Goal: Use online tool/utility: Utilize a website feature to perform a specific function

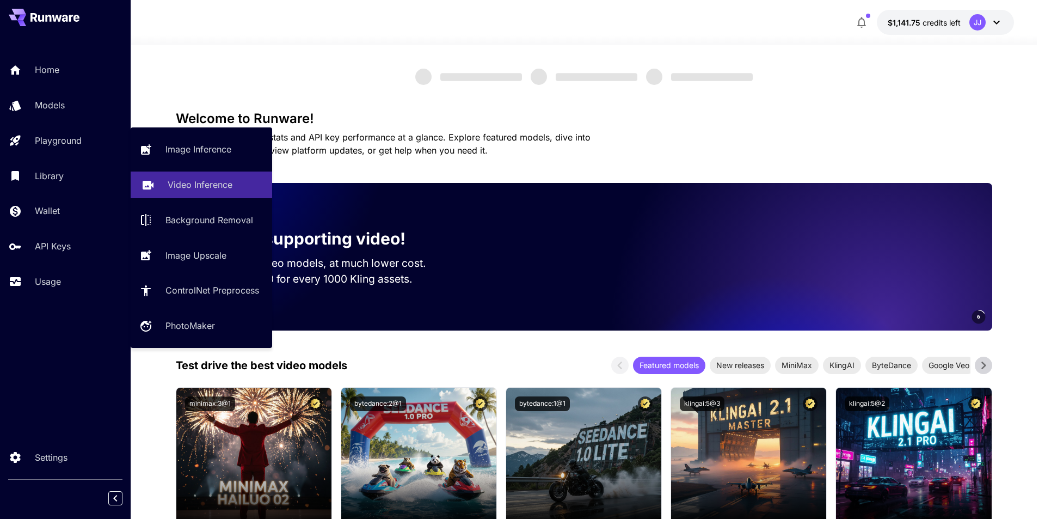
click at [204, 193] on link "Video Inference" at bounding box center [202, 184] width 142 height 27
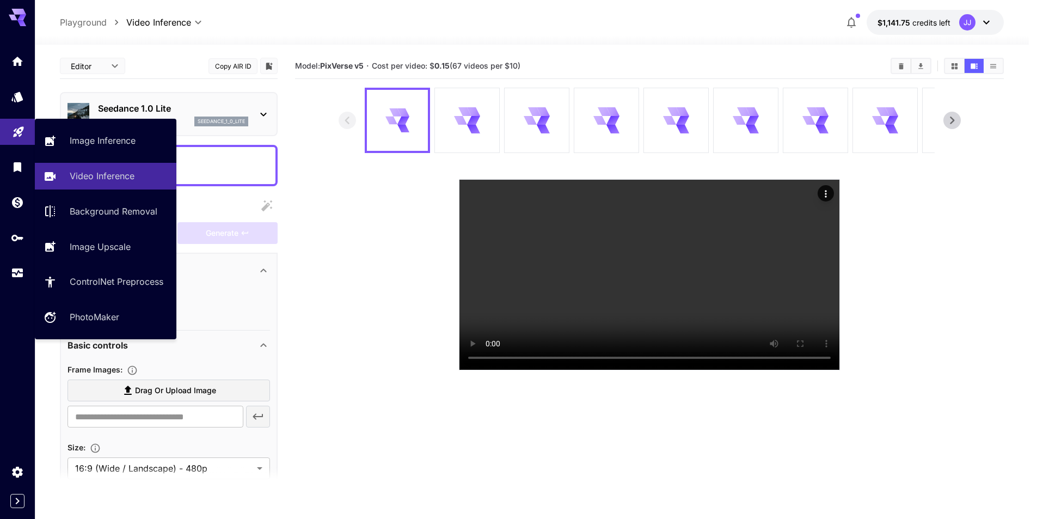
click at [12, 133] on icon "Playground" at bounding box center [18, 128] width 13 height 13
type input "**********"
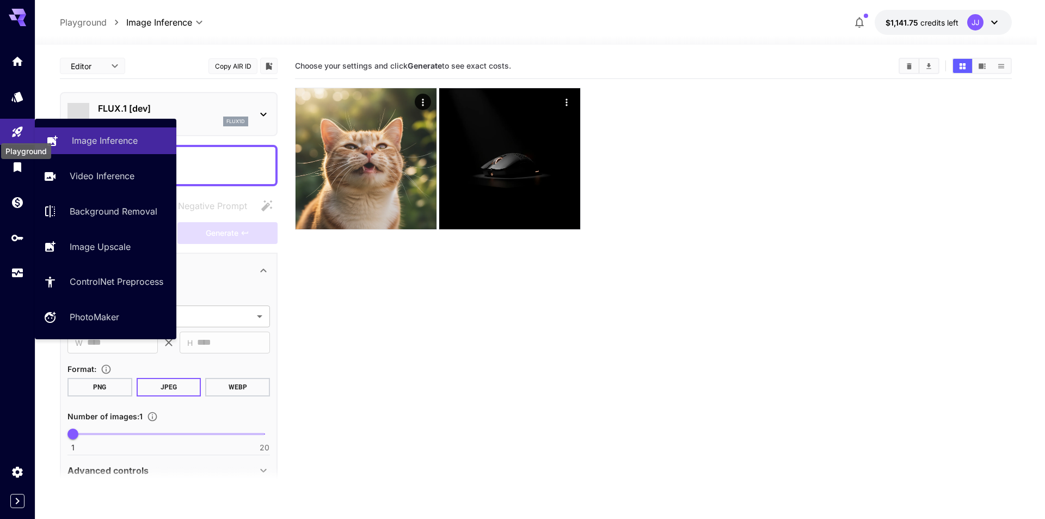
click at [79, 143] on p "Image Inference" at bounding box center [105, 140] width 66 height 13
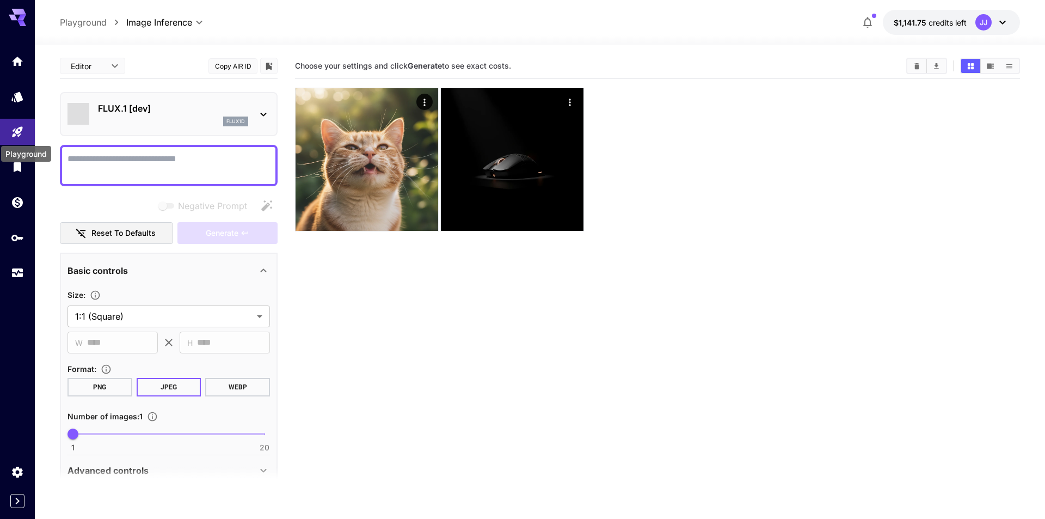
click at [147, 116] on div "FLUX.1 [dev] flux1d" at bounding box center [173, 114] width 150 height 24
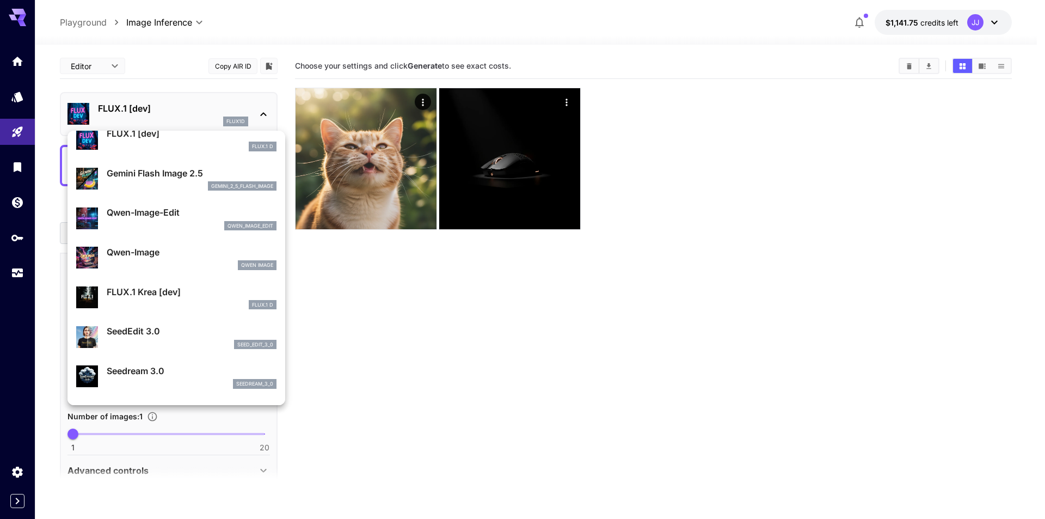
scroll to position [54, 0]
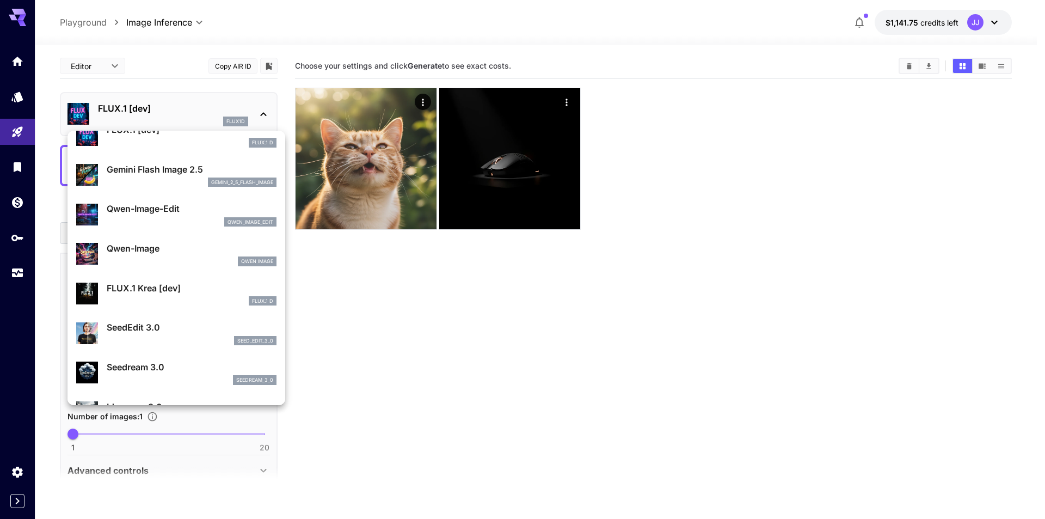
click at [908, 60] on div at bounding box center [522, 259] width 1045 height 519
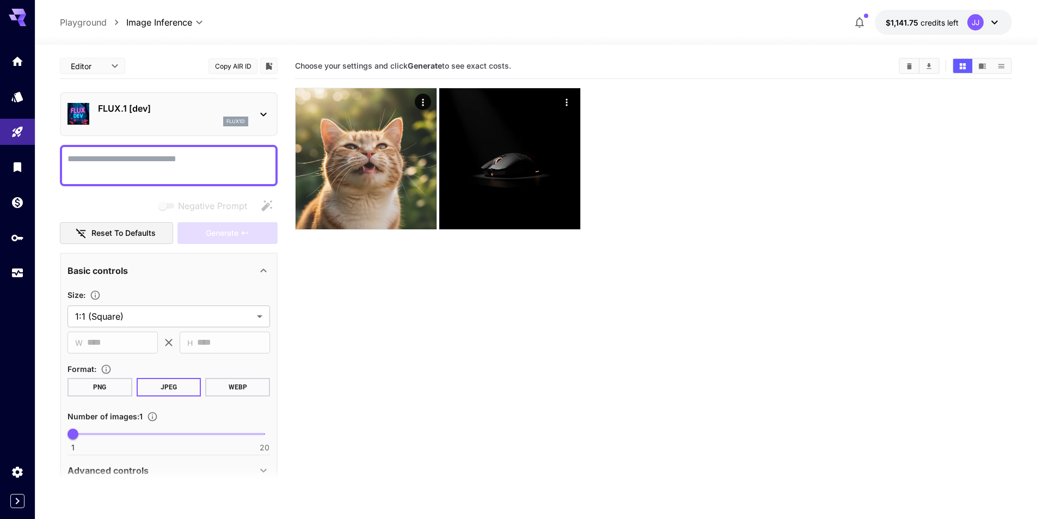
click at [908, 63] on icon "Clear Images" at bounding box center [909, 66] width 8 height 8
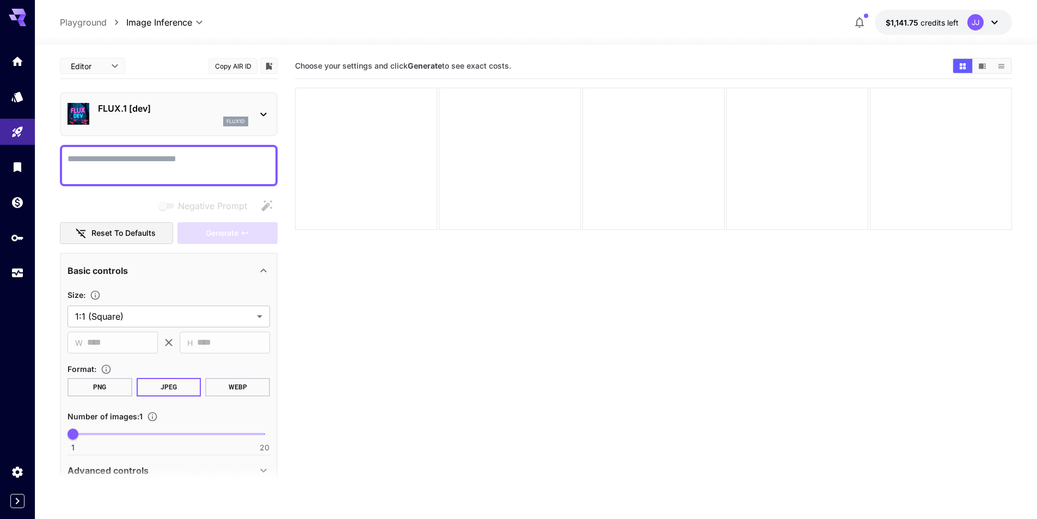
click at [229, 108] on p "FLUX.1 [dev]" at bounding box center [173, 108] width 150 height 13
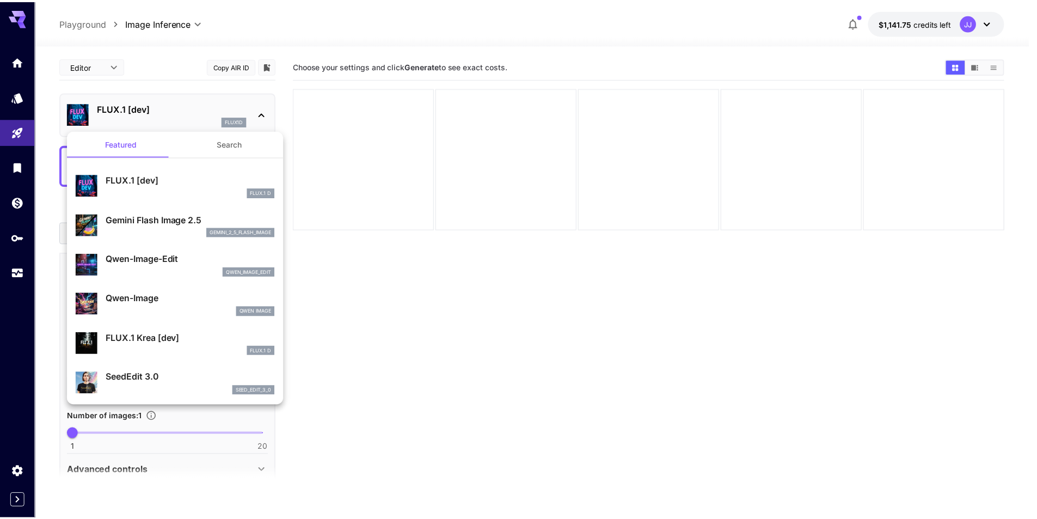
scroll to position [0, 0]
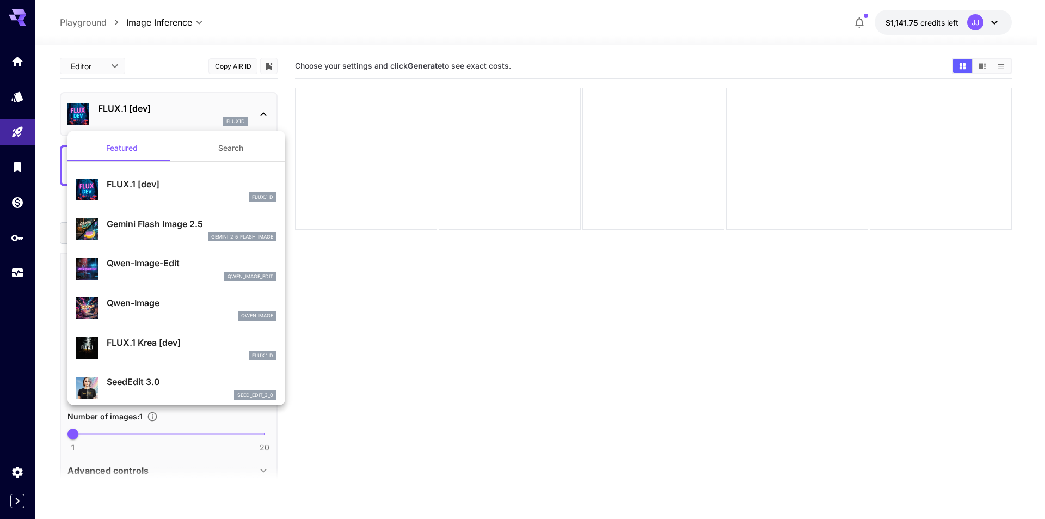
click at [208, 238] on div "gemini_2_5_flash_image" at bounding box center [242, 237] width 69 height 10
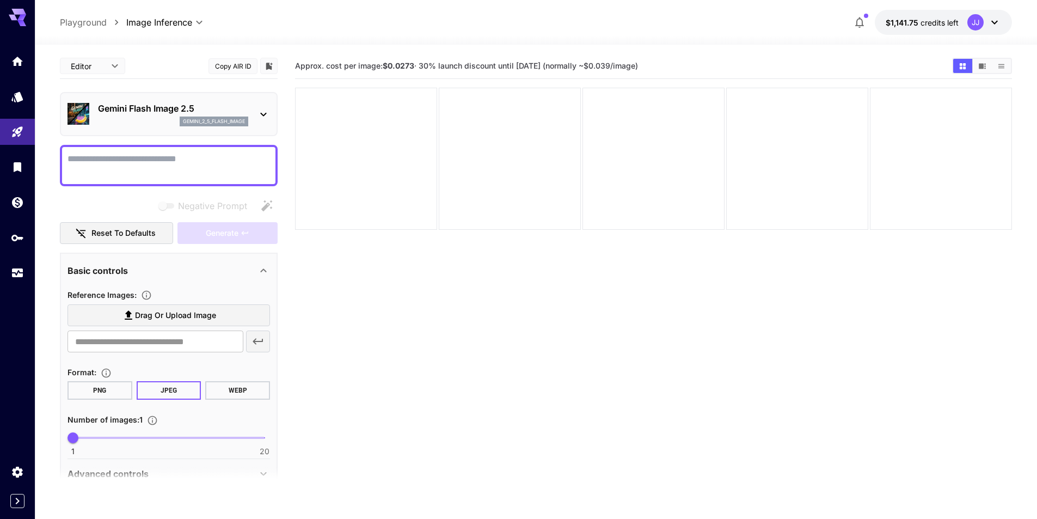
scroll to position [86, 0]
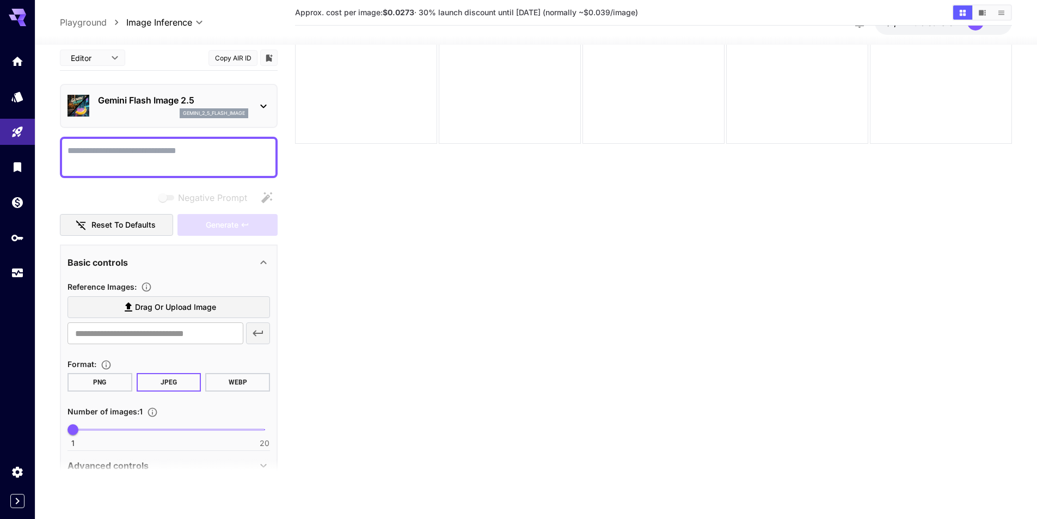
click at [173, 156] on textarea "Negative Prompt" at bounding box center [168, 157] width 202 height 26
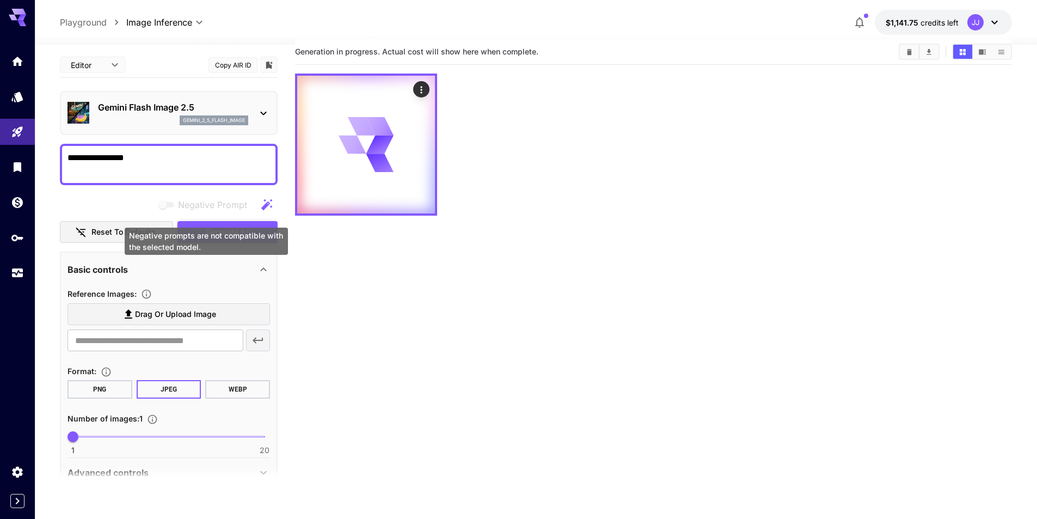
scroll to position [0, 0]
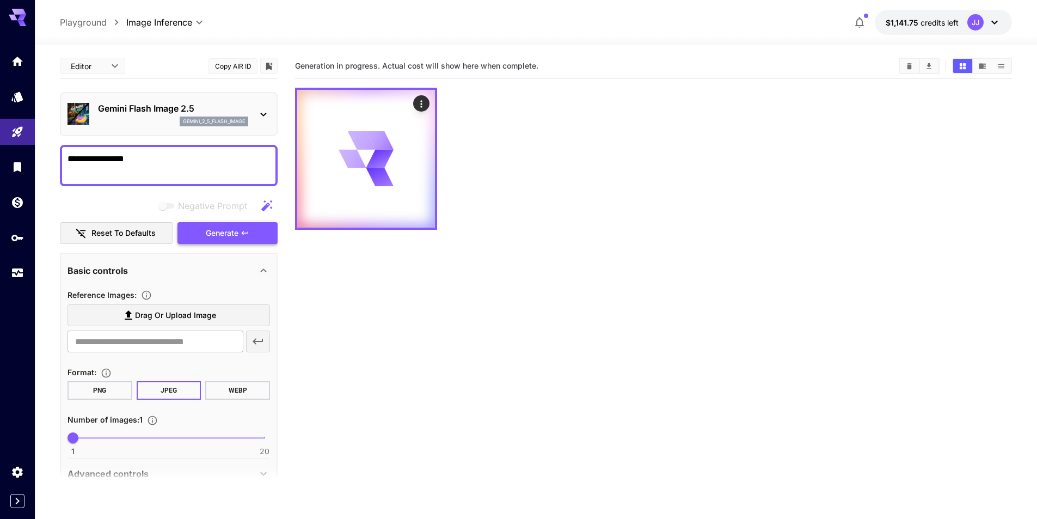
type textarea "**********"
click at [236, 232] on span "Generate" at bounding box center [222, 233] width 33 height 14
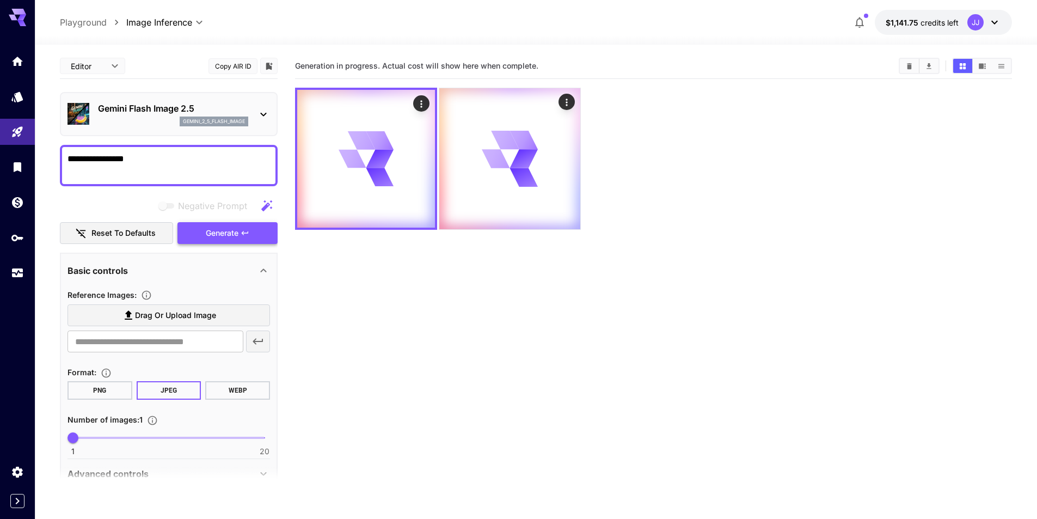
click at [236, 232] on span "Generate" at bounding box center [222, 233] width 33 height 14
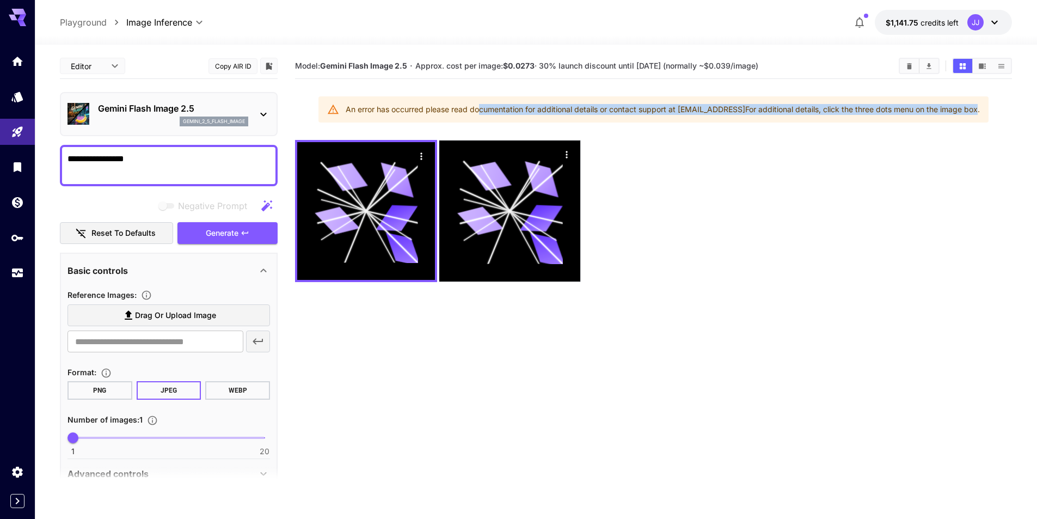
drag, startPoint x: 474, startPoint y: 113, endPoint x: 980, endPoint y: 107, distance: 505.7
click at [980, 107] on div "An error has occurred please read documentation for additional details or conta…" at bounding box center [663, 110] width 634 height 20
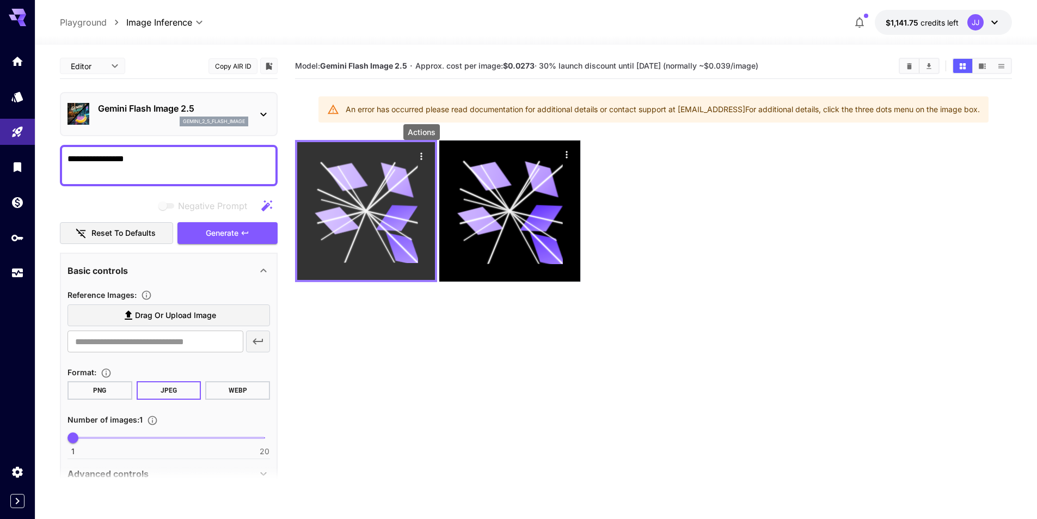
click at [419, 156] on icon "Actions" at bounding box center [421, 156] width 11 height 11
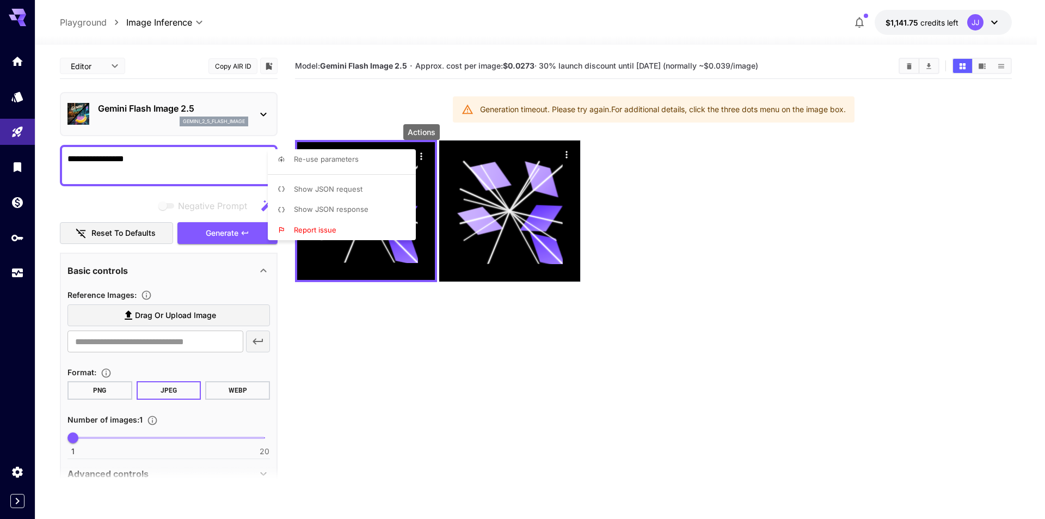
drag, startPoint x: 348, startPoint y: 113, endPoint x: 264, endPoint y: 109, distance: 83.9
click at [348, 113] on div at bounding box center [522, 259] width 1045 height 519
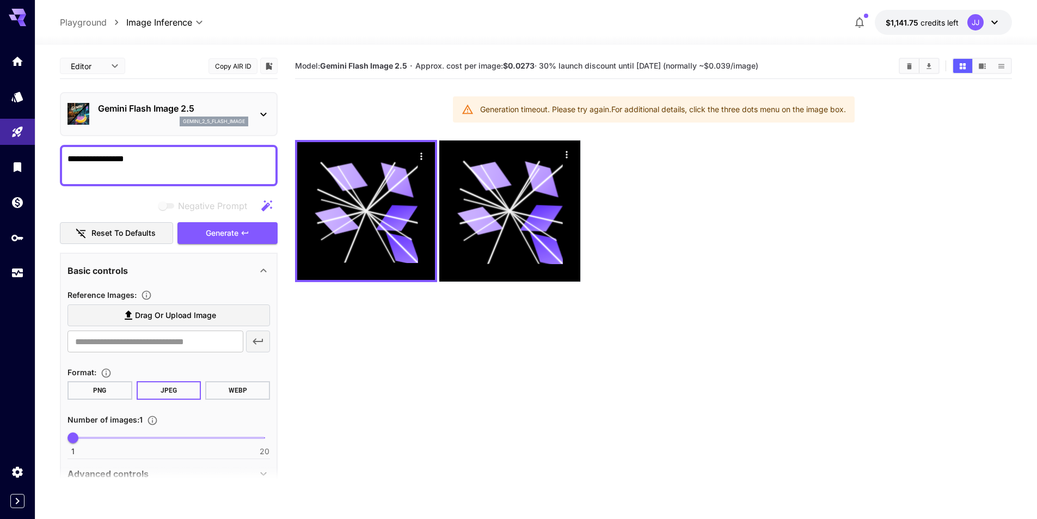
click at [202, 156] on textarea "**********" at bounding box center [168, 165] width 202 height 26
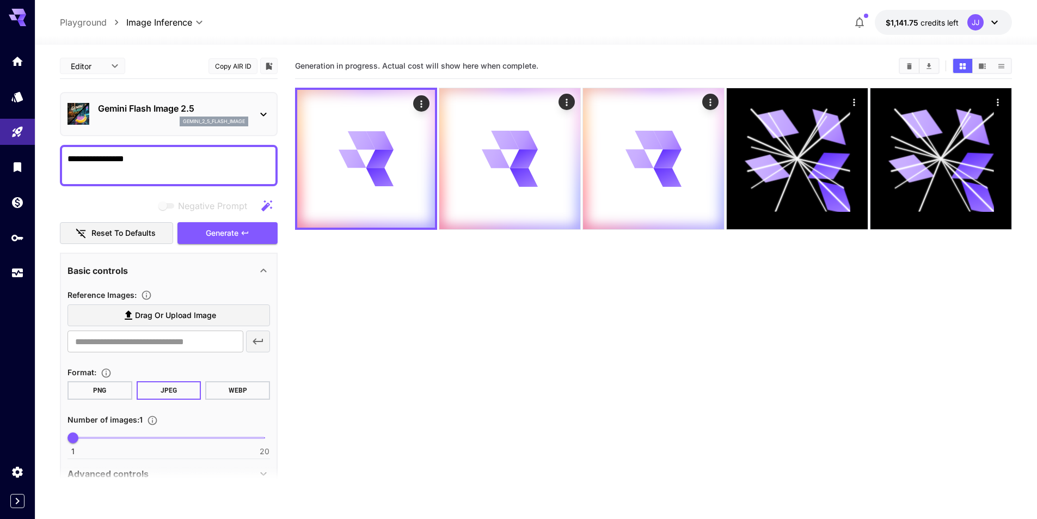
click at [536, 335] on section "Generation in progress. Actual cost will show here when complete." at bounding box center [653, 312] width 717 height 519
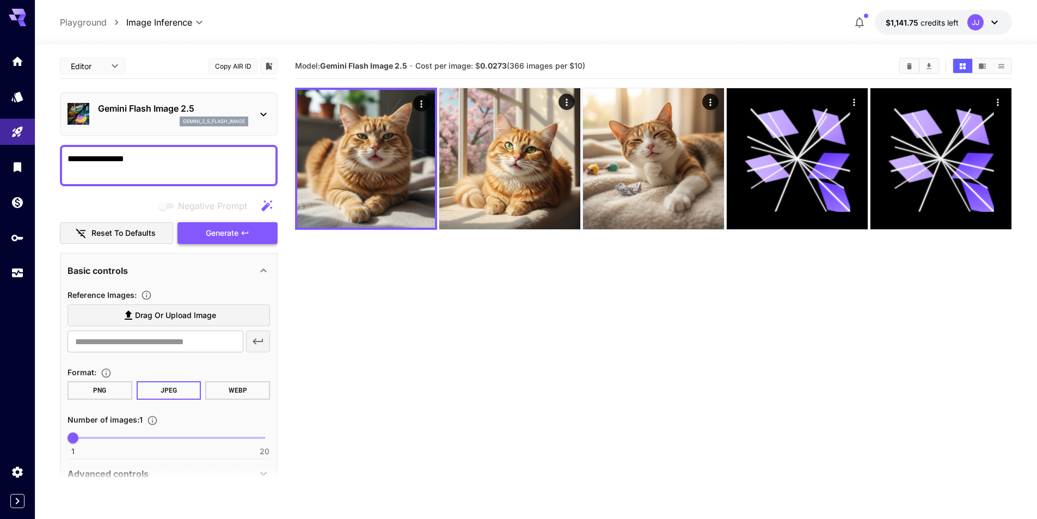
click at [217, 237] on span "Generate" at bounding box center [222, 233] width 33 height 14
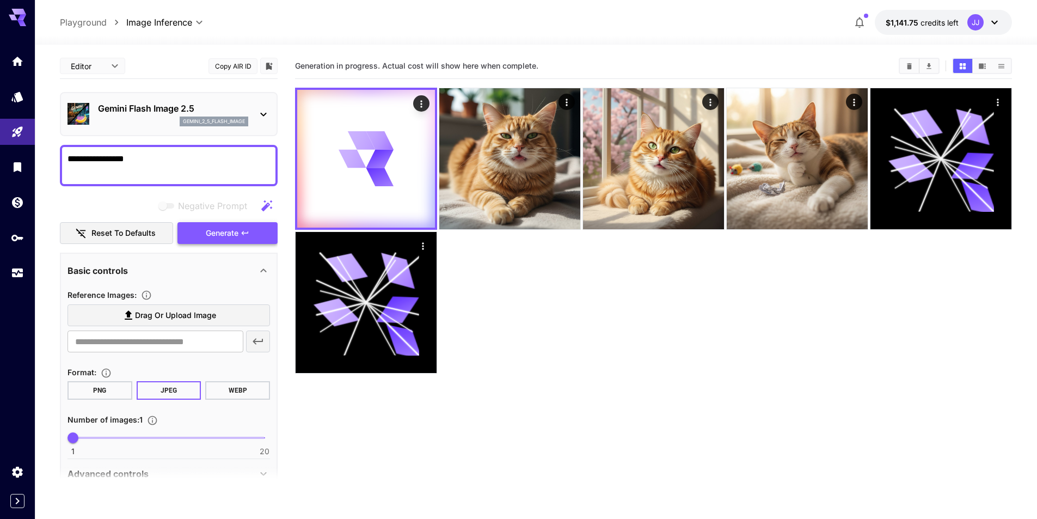
click at [217, 237] on span "Generate" at bounding box center [222, 233] width 33 height 14
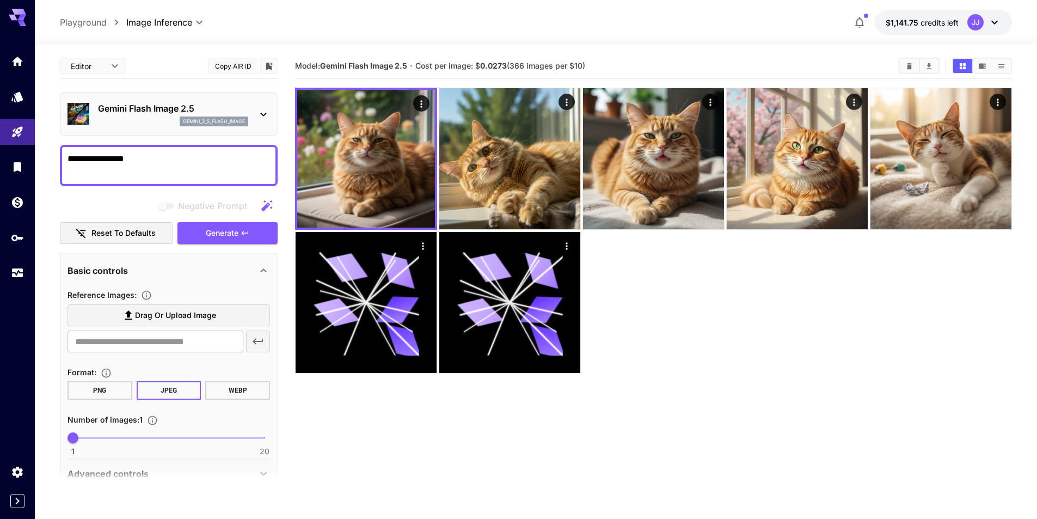
click at [715, 429] on section "Model: Gemini Flash Image 2.5 · Cost per image: $ 0.0273 (366 images per $10)" at bounding box center [653, 312] width 717 height 519
click at [250, 242] on button "Generate" at bounding box center [227, 233] width 100 height 22
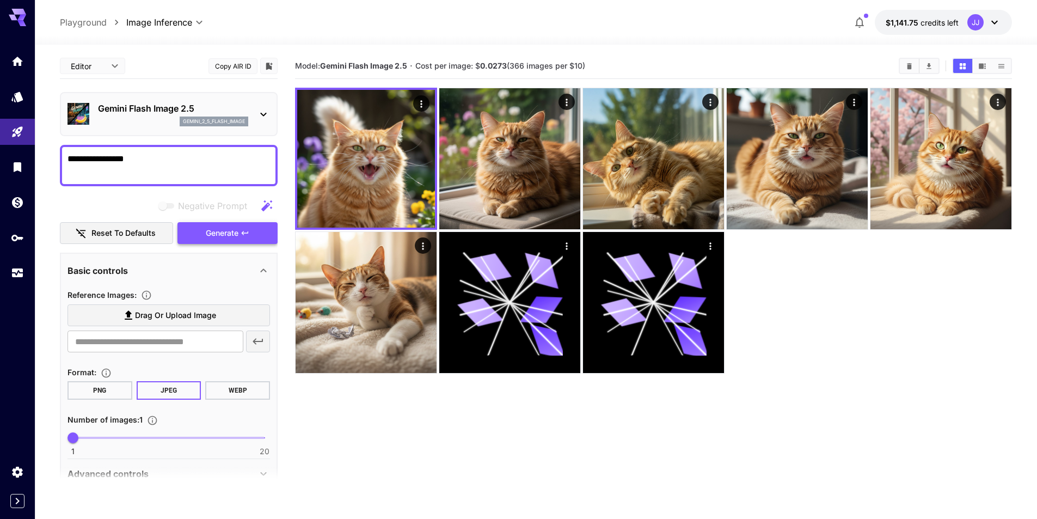
click at [254, 235] on button "Generate" at bounding box center [227, 233] width 100 height 22
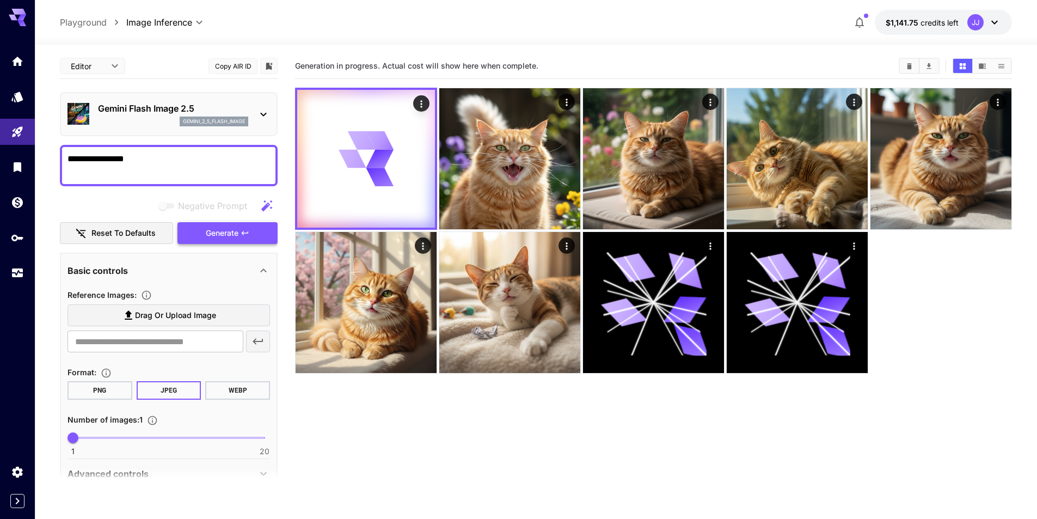
click at [254, 235] on button "Generate" at bounding box center [227, 233] width 100 height 22
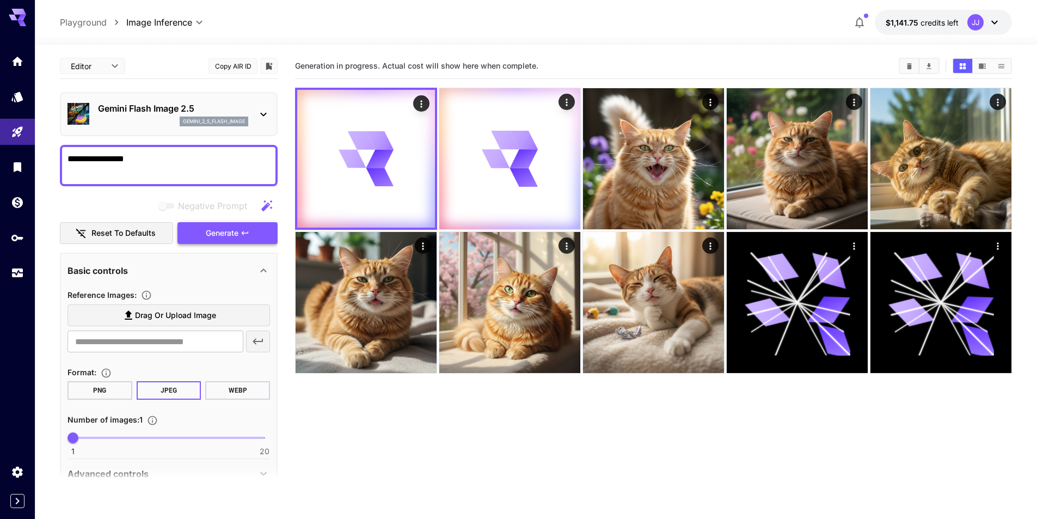
click at [254, 234] on button "Generate" at bounding box center [227, 233] width 100 height 22
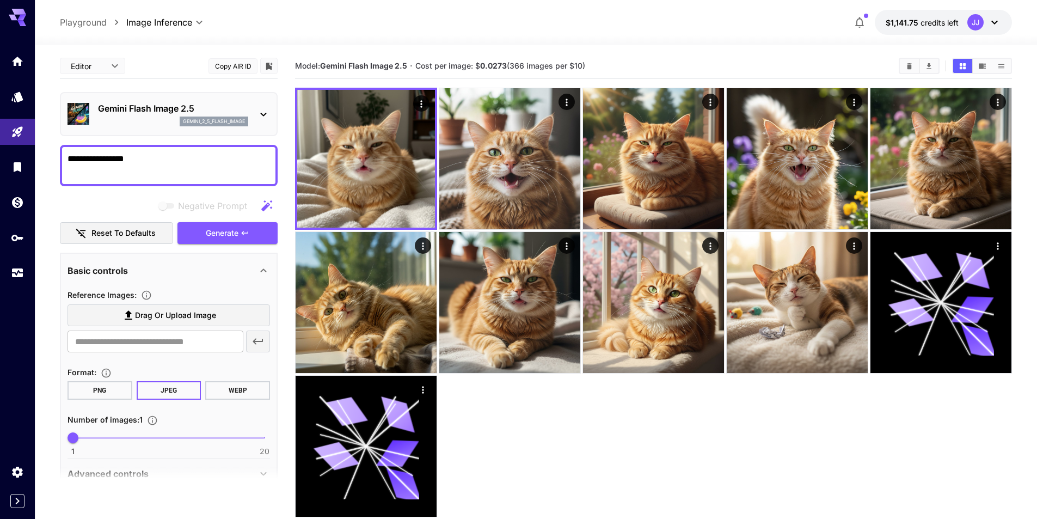
click at [0, 351] on div at bounding box center [17, 259] width 35 height 519
click at [242, 239] on button "Generate" at bounding box center [227, 233] width 100 height 22
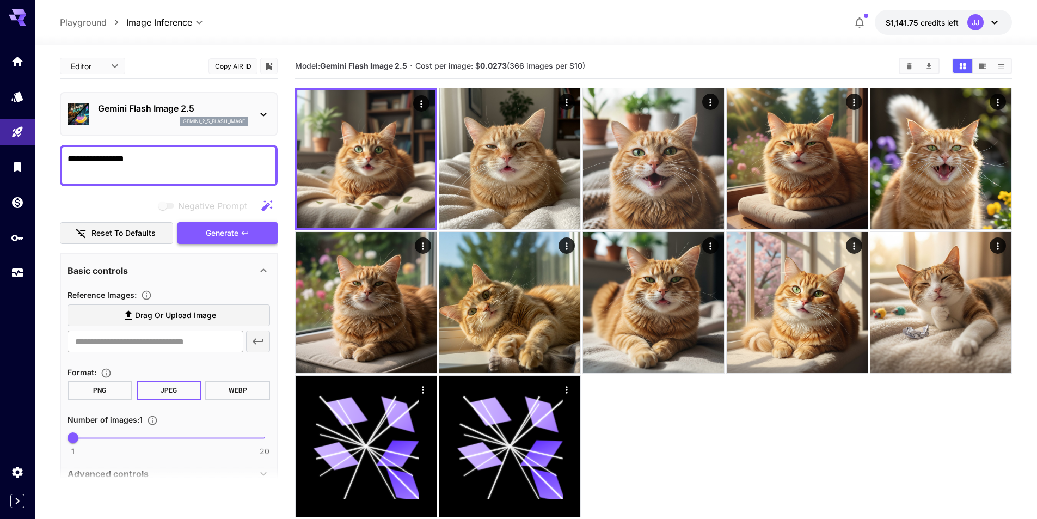
click at [258, 239] on button "Generate" at bounding box center [227, 233] width 100 height 22
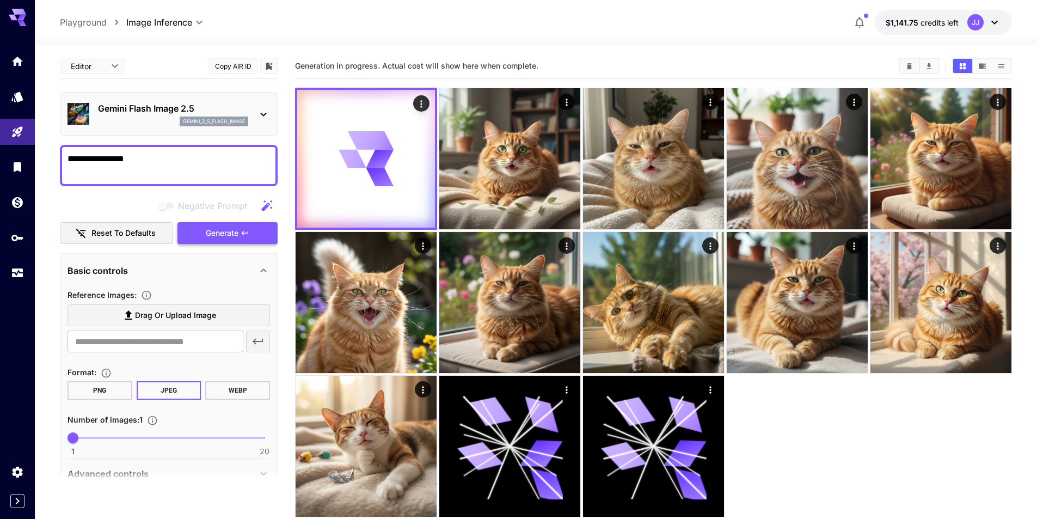
click at [261, 239] on button "Generate" at bounding box center [227, 233] width 100 height 22
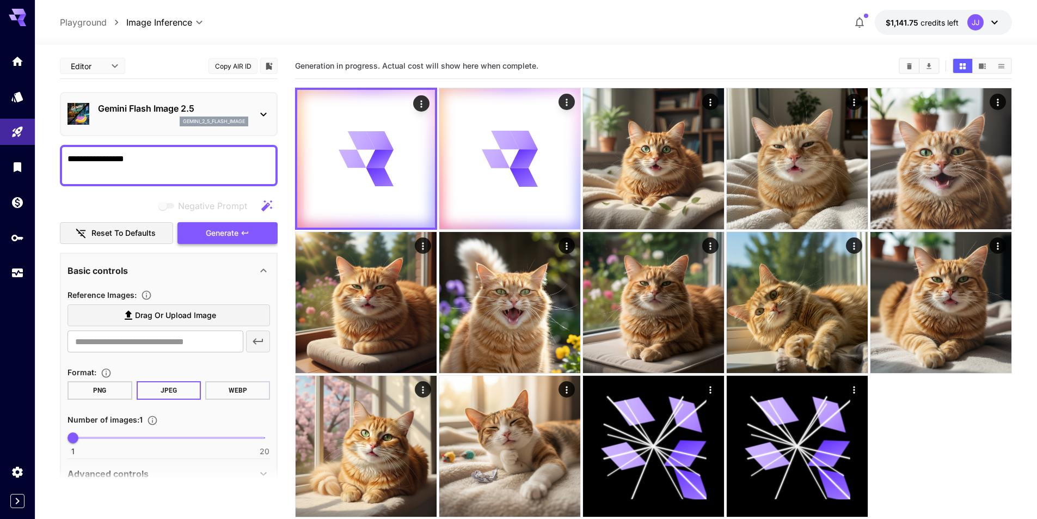
click at [261, 238] on button "Generate" at bounding box center [227, 233] width 100 height 22
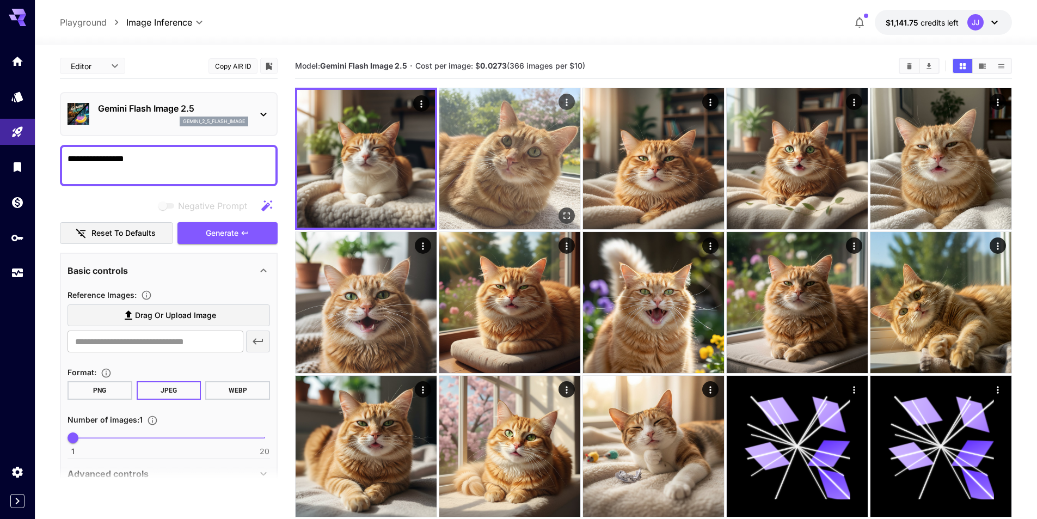
click at [563, 100] on icon "Actions" at bounding box center [566, 102] width 11 height 11
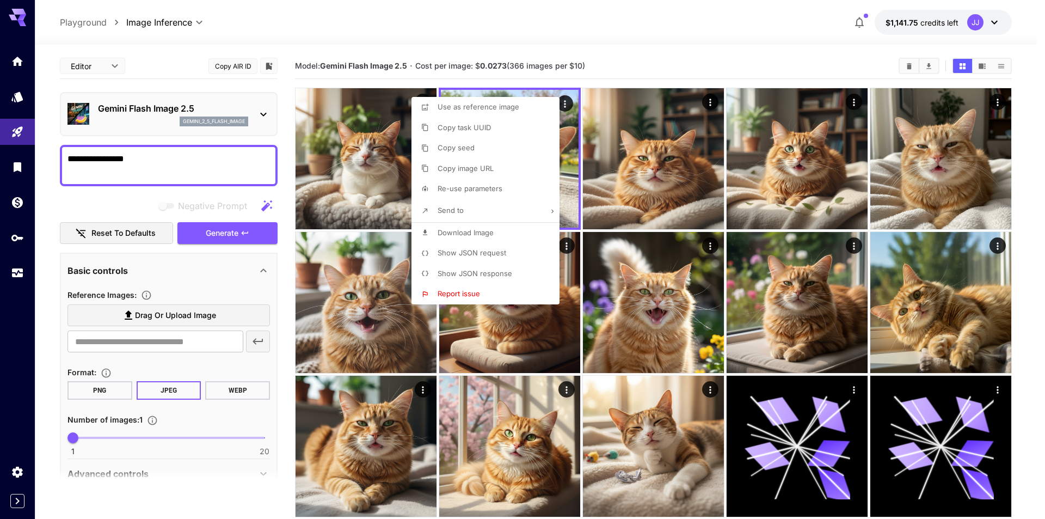
click at [819, 346] on div at bounding box center [522, 259] width 1045 height 519
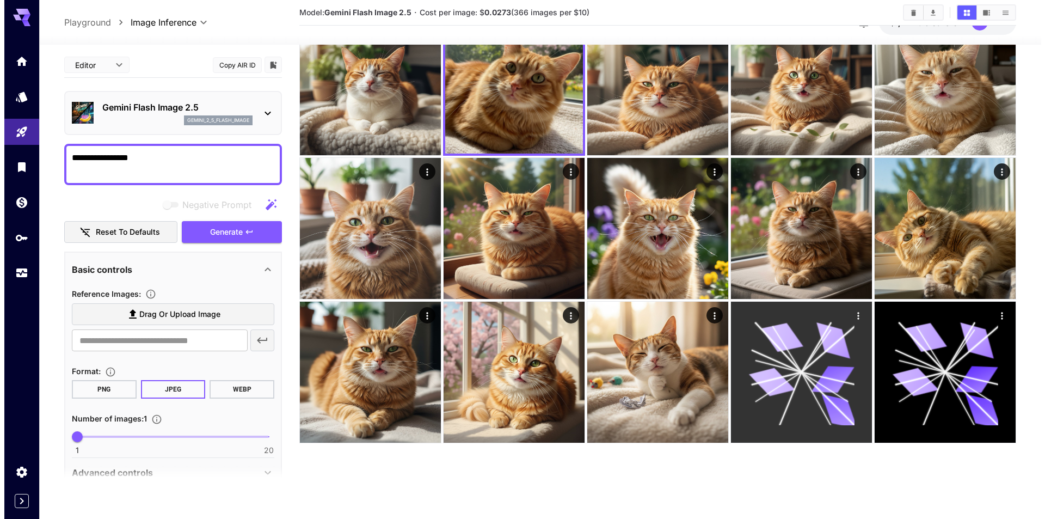
scroll to position [86, 0]
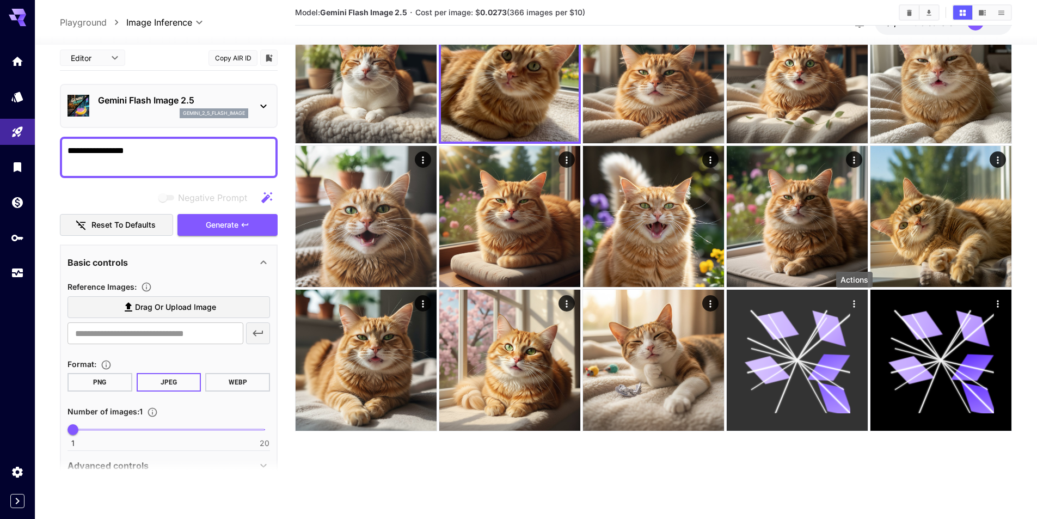
click at [857, 304] on icon "Actions" at bounding box center [854, 303] width 11 height 11
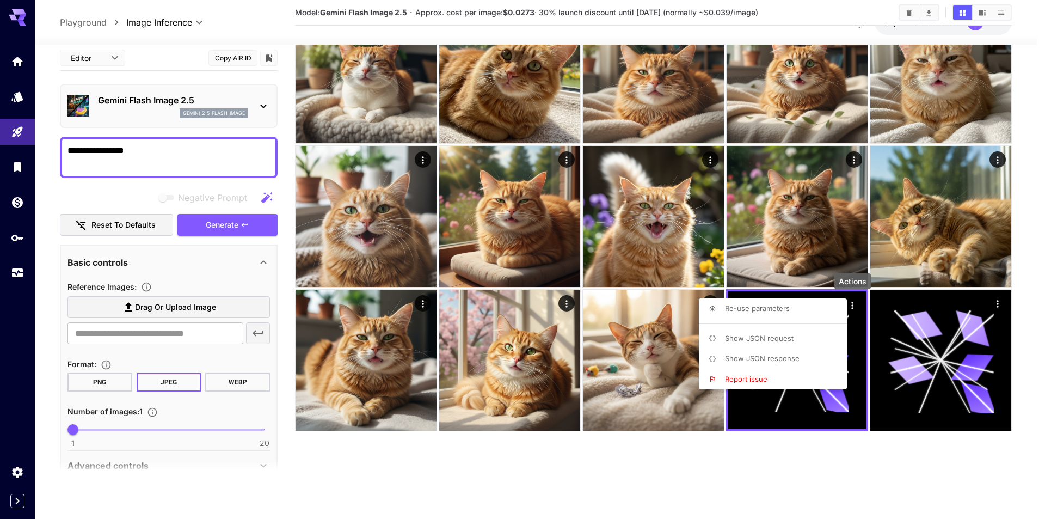
click at [809, 342] on li "Show JSON request" at bounding box center [776, 338] width 155 height 21
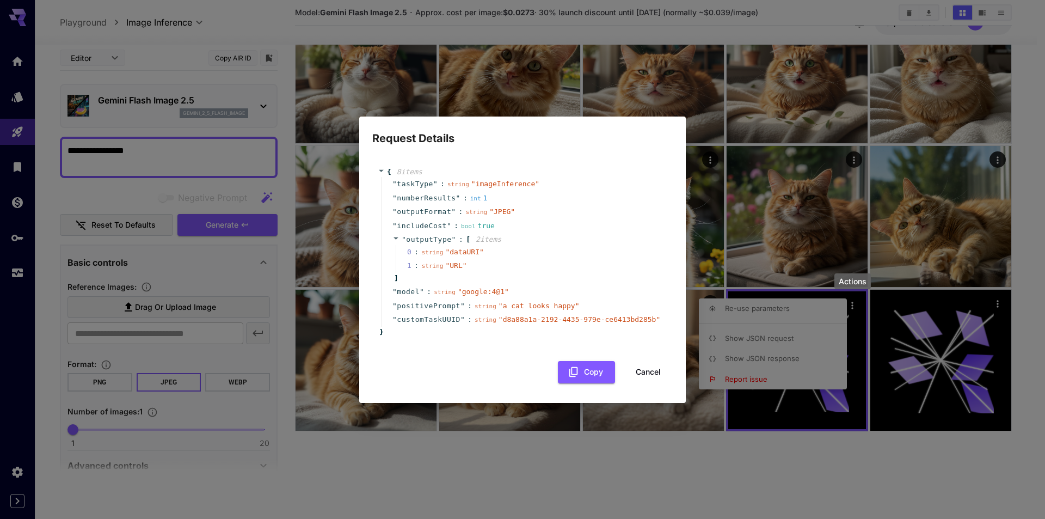
click at [561, 318] on span "" d8a88a1a-2192-4435-979e-ce6413bd285b "" at bounding box center [580, 319] width 162 height 8
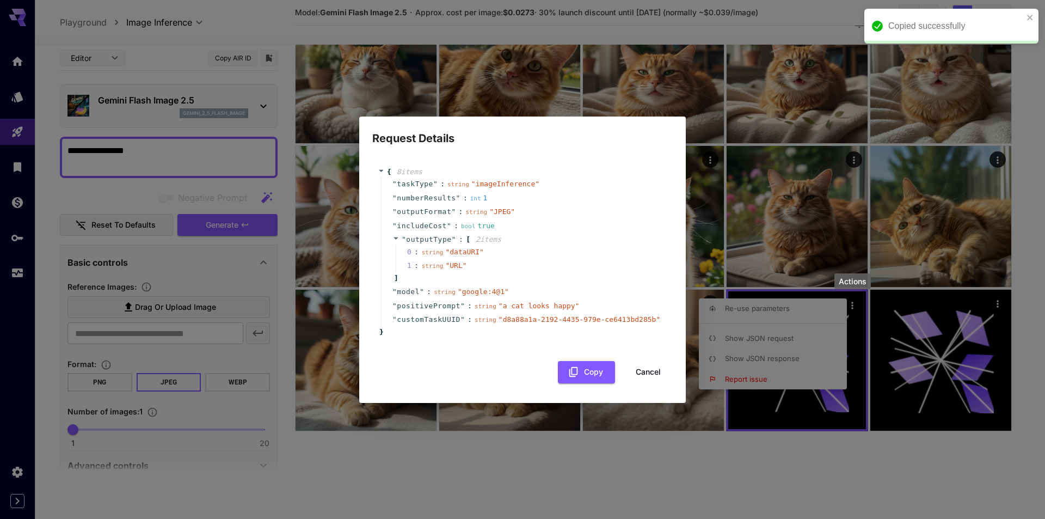
click at [604, 323] on span "" d8a88a1a-2192-4435-979e-ce6413bd285b "" at bounding box center [580, 319] width 162 height 8
click at [618, 322] on span "" d8a88a1a-2192-4435-979e-ce6413bd285b "" at bounding box center [580, 319] width 162 height 8
click at [647, 372] on button "Cancel" at bounding box center [648, 372] width 49 height 22
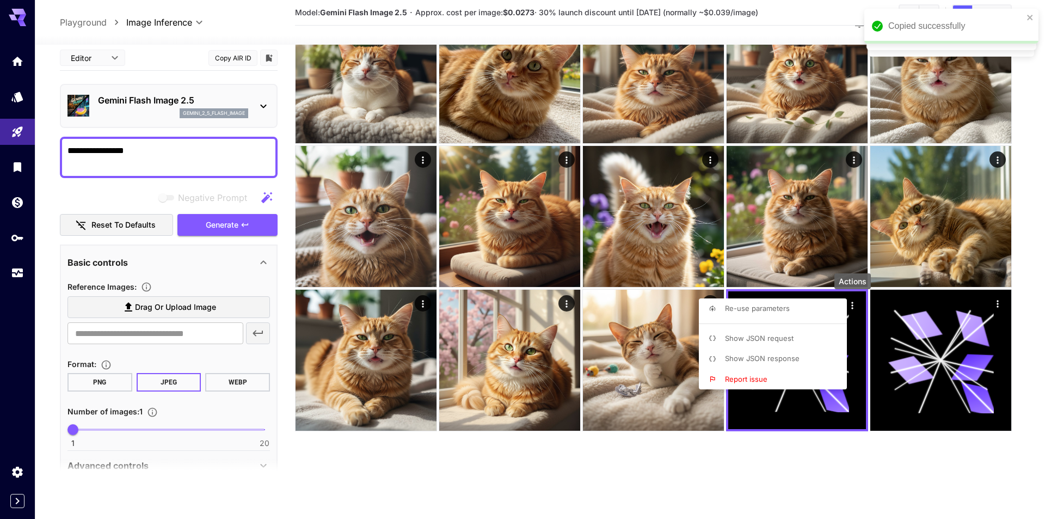
click at [569, 305] on div at bounding box center [522, 259] width 1045 height 519
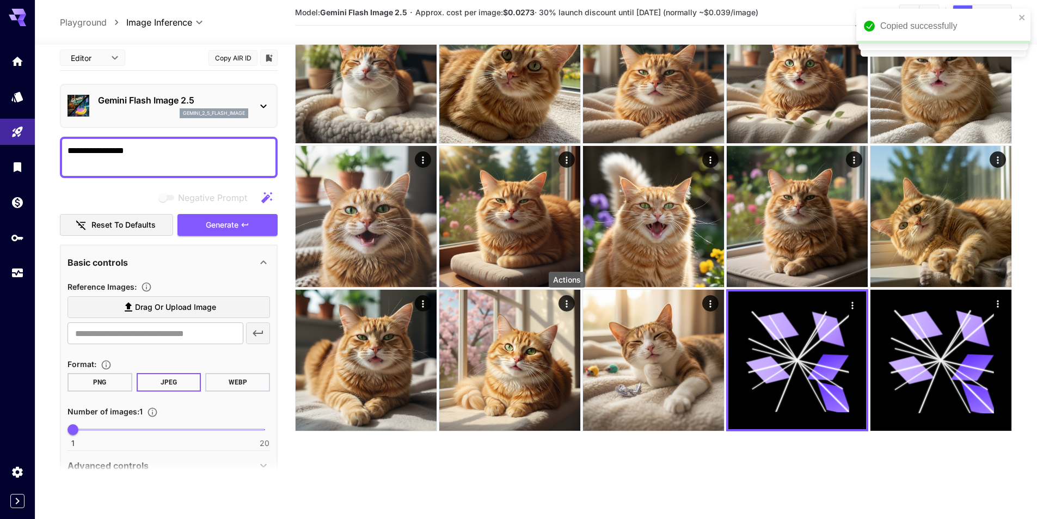
click at [569, 305] on icon "Actions" at bounding box center [566, 303] width 11 height 11
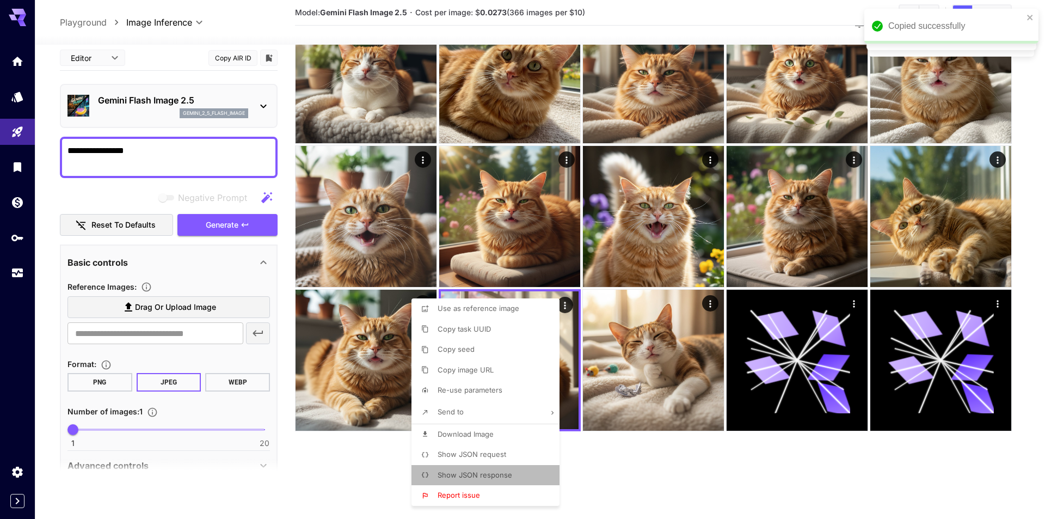
click at [517, 473] on li "Show JSON response" at bounding box center [489, 475] width 155 height 21
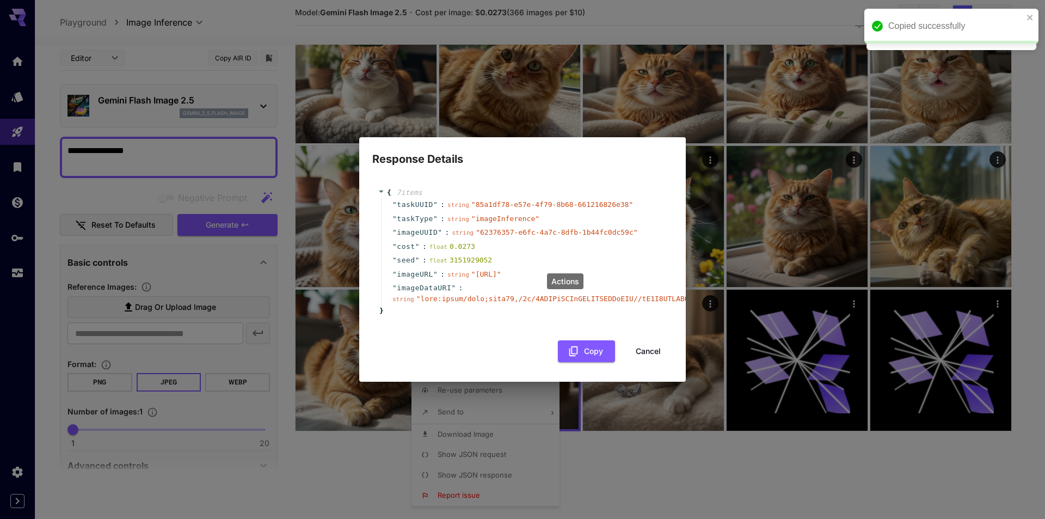
click at [652, 355] on button "Cancel" at bounding box center [648, 351] width 49 height 22
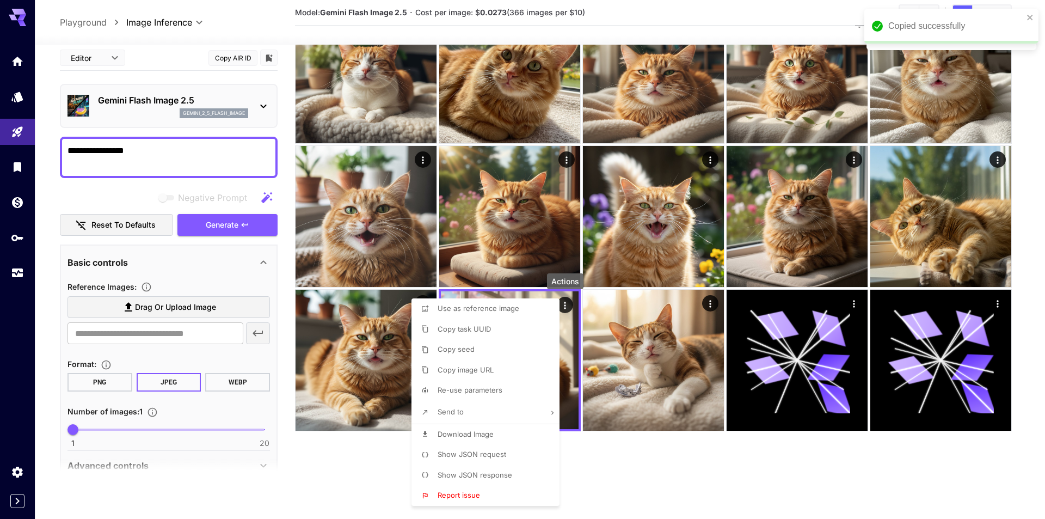
click at [502, 453] on span "Show JSON request" at bounding box center [472, 454] width 69 height 9
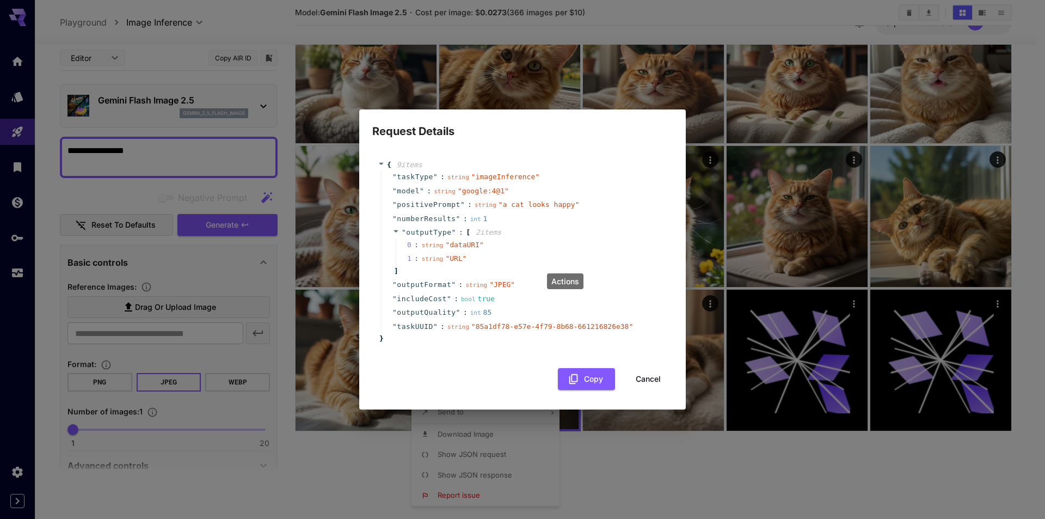
click at [647, 377] on button "Cancel" at bounding box center [648, 379] width 49 height 22
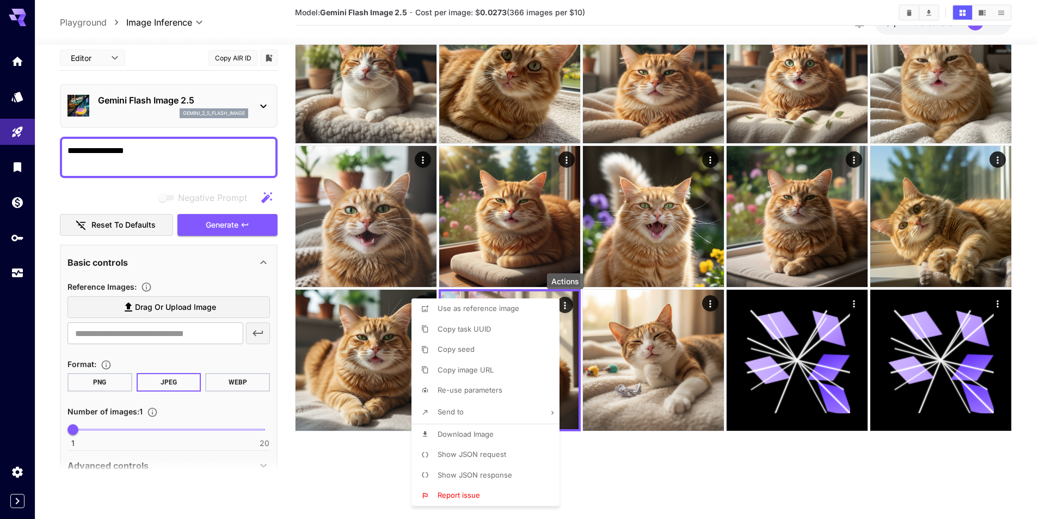
click at [681, 383] on div at bounding box center [522, 259] width 1045 height 519
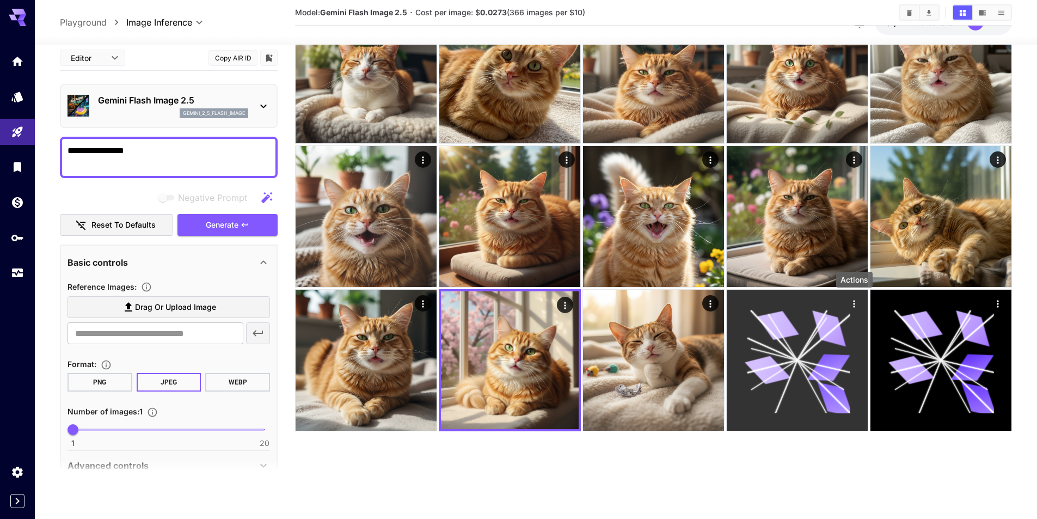
click at [851, 301] on icon "Actions" at bounding box center [854, 303] width 11 height 11
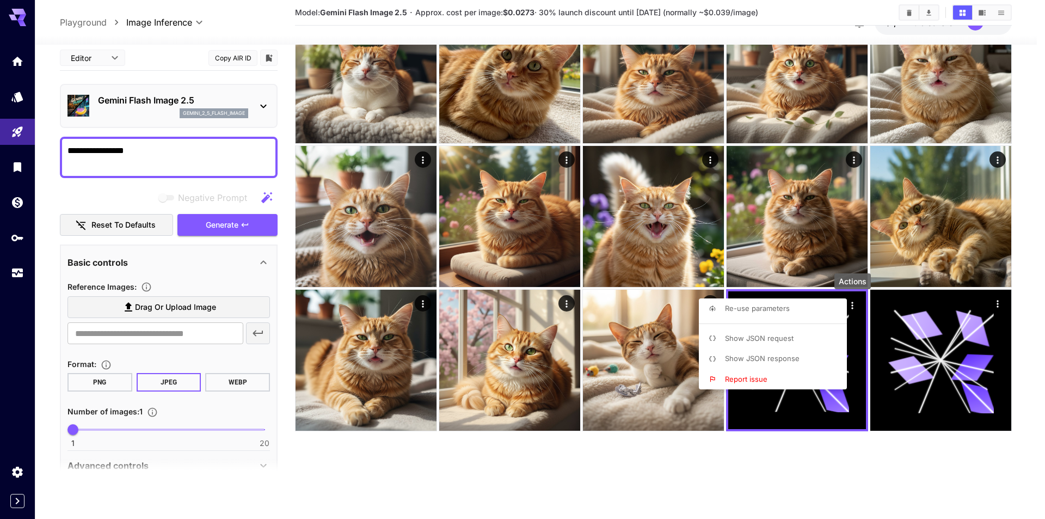
click at [830, 348] on li "Show JSON response" at bounding box center [776, 358] width 155 height 21
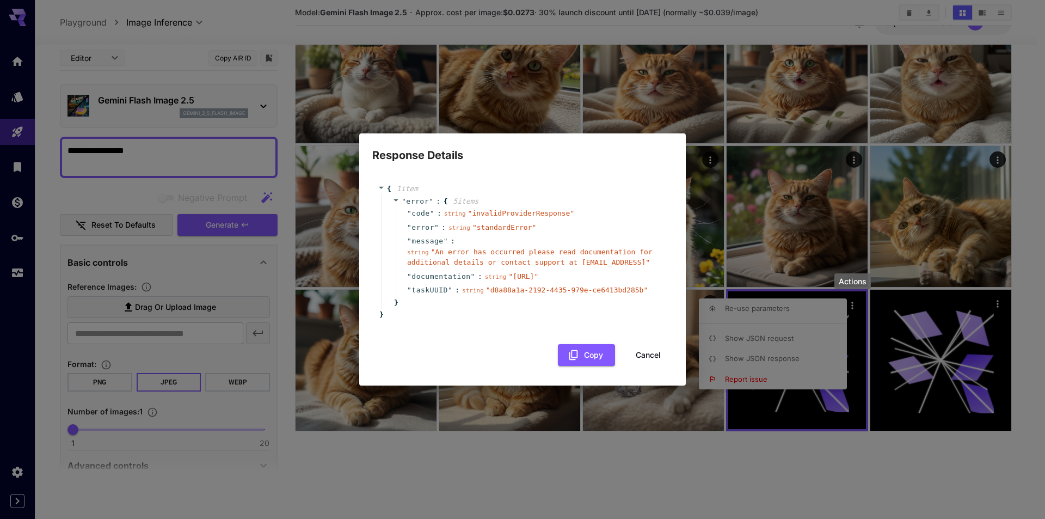
drag, startPoint x: 726, startPoint y: 330, endPoint x: 703, endPoint y: 340, distance: 25.2
click at [726, 330] on div "Response Details { 1 item " error " : { 5 item s " code " : string " invalidPro…" at bounding box center [522, 259] width 1045 height 519
click at [661, 363] on button "Cancel" at bounding box center [648, 355] width 49 height 22
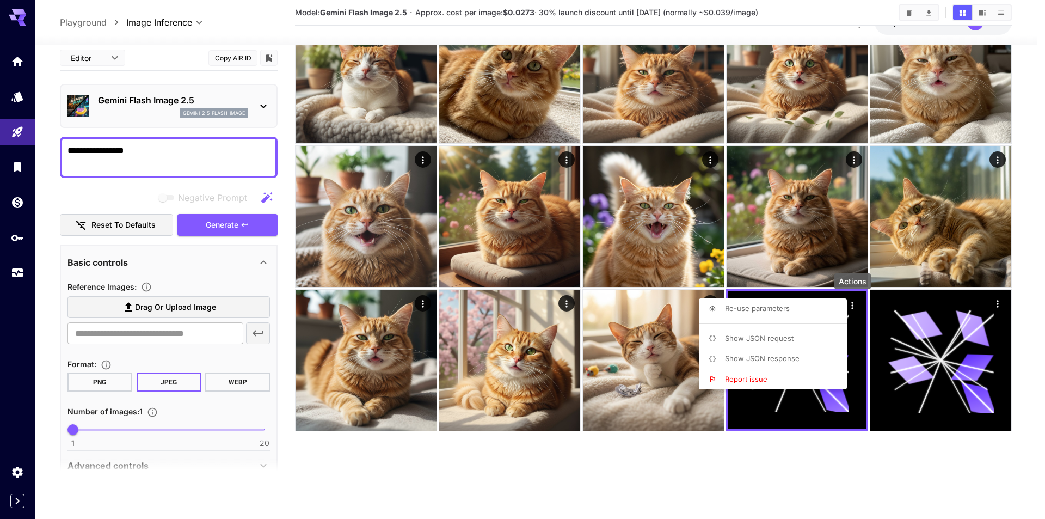
click at [798, 338] on li "Show JSON request" at bounding box center [776, 338] width 155 height 21
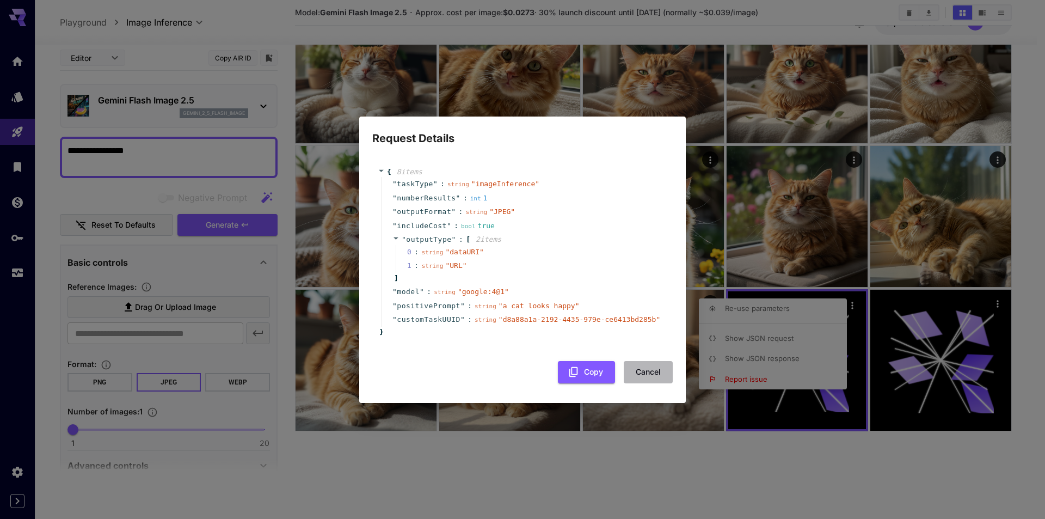
click at [658, 367] on button "Cancel" at bounding box center [648, 372] width 49 height 22
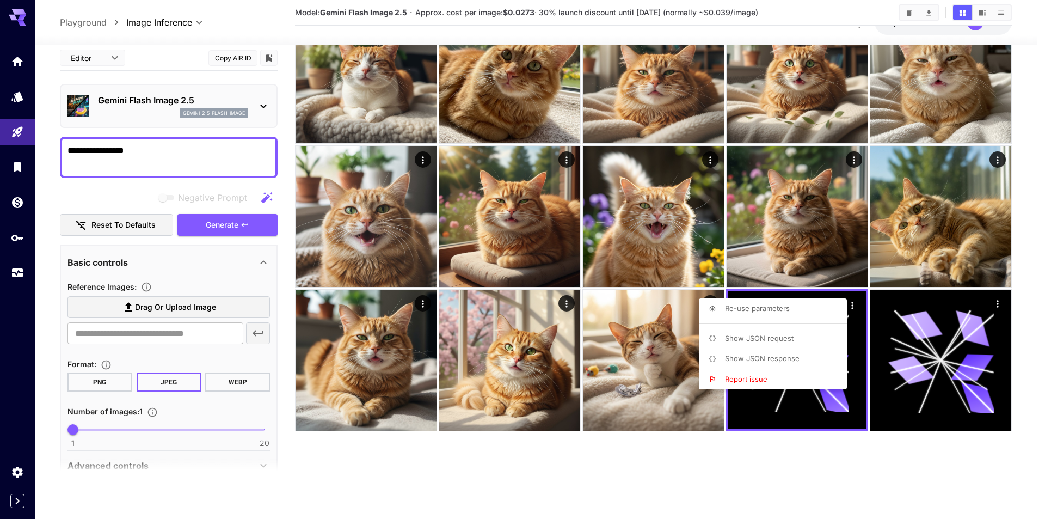
click at [990, 170] on div at bounding box center [522, 259] width 1045 height 519
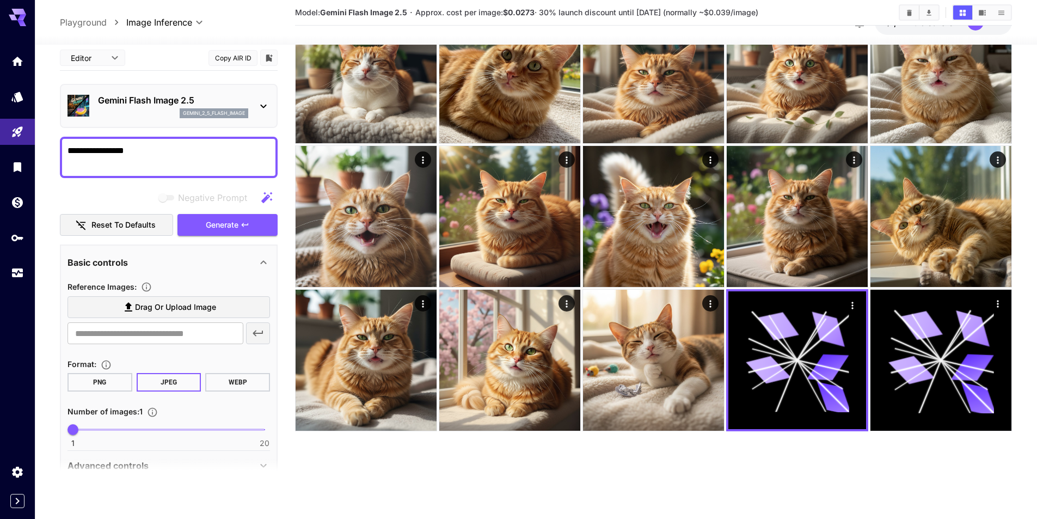
click at [1000, 163] on icon "Actions" at bounding box center [997, 160] width 11 height 11
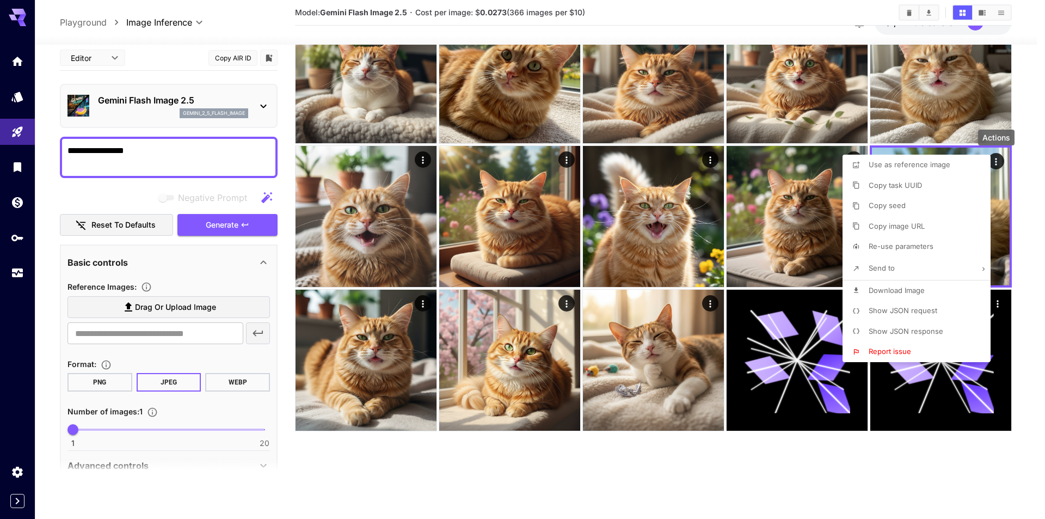
click at [937, 317] on li "Show JSON request" at bounding box center [920, 310] width 155 height 21
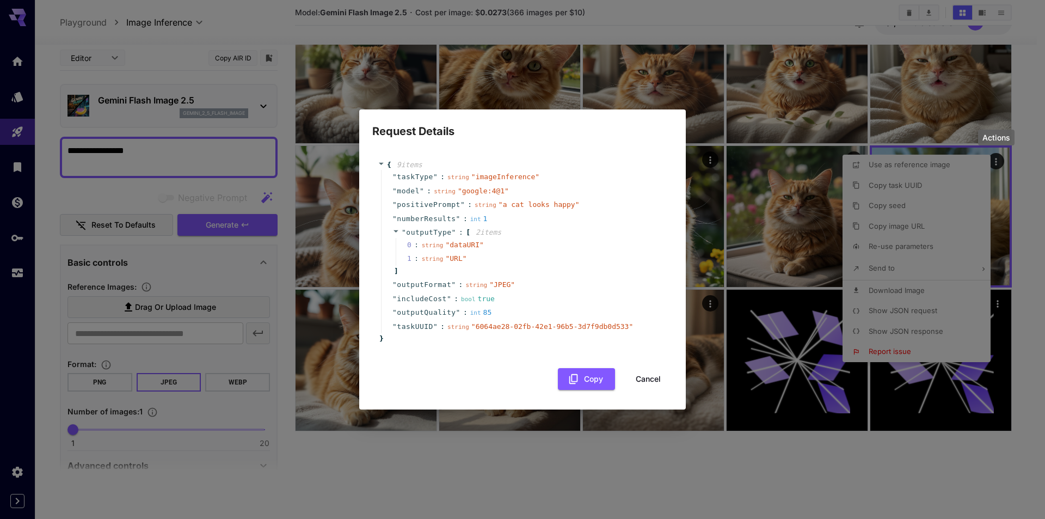
click at [640, 373] on button "Cancel" at bounding box center [648, 379] width 49 height 22
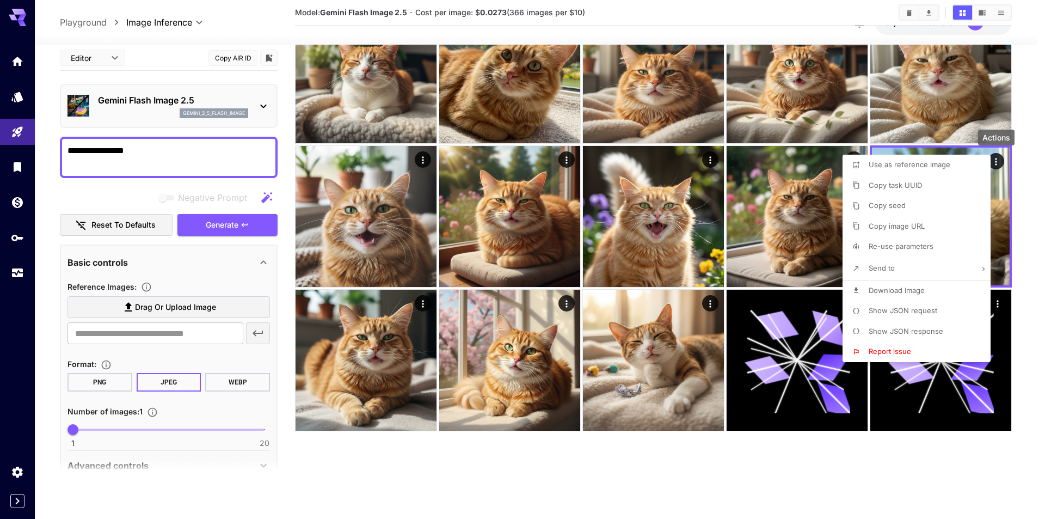
click at [761, 346] on div at bounding box center [522, 259] width 1045 height 519
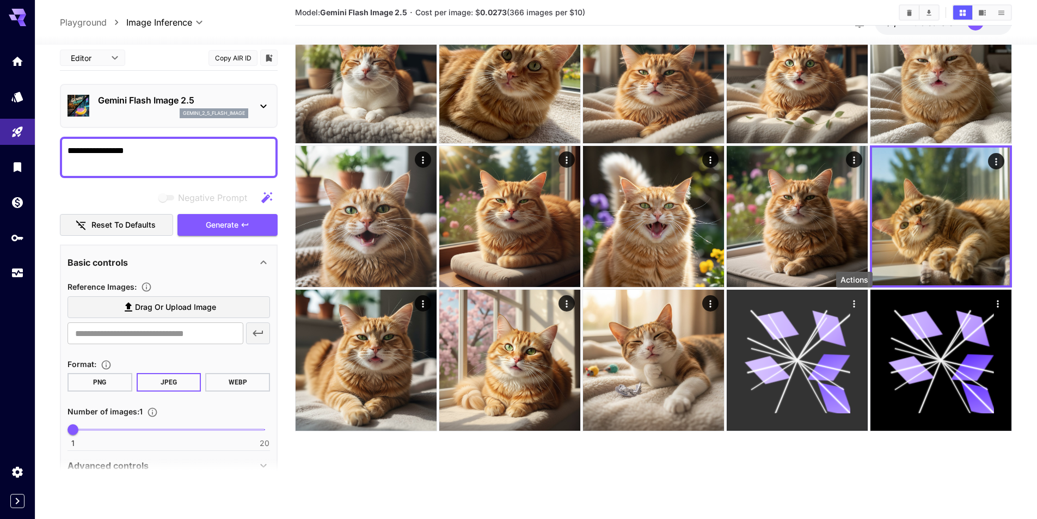
click at [854, 303] on icon "Actions" at bounding box center [854, 303] width 2 height 7
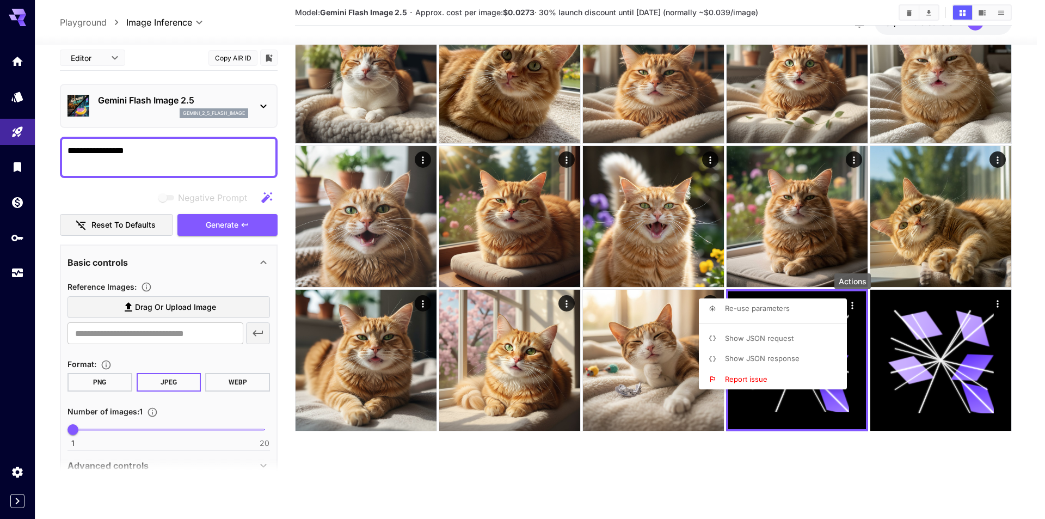
click at [818, 337] on li "Show JSON request" at bounding box center [776, 338] width 155 height 21
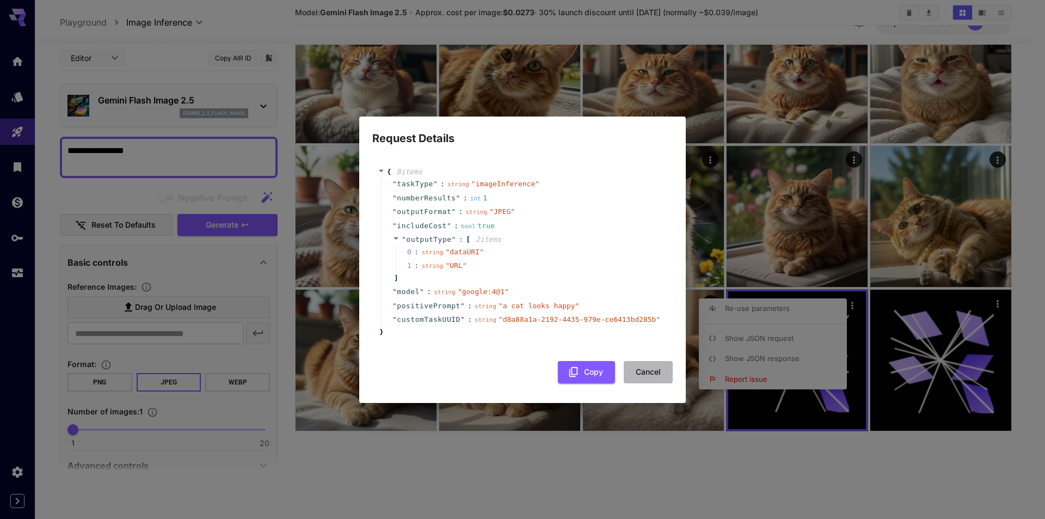
click at [658, 369] on button "Cancel" at bounding box center [648, 372] width 49 height 22
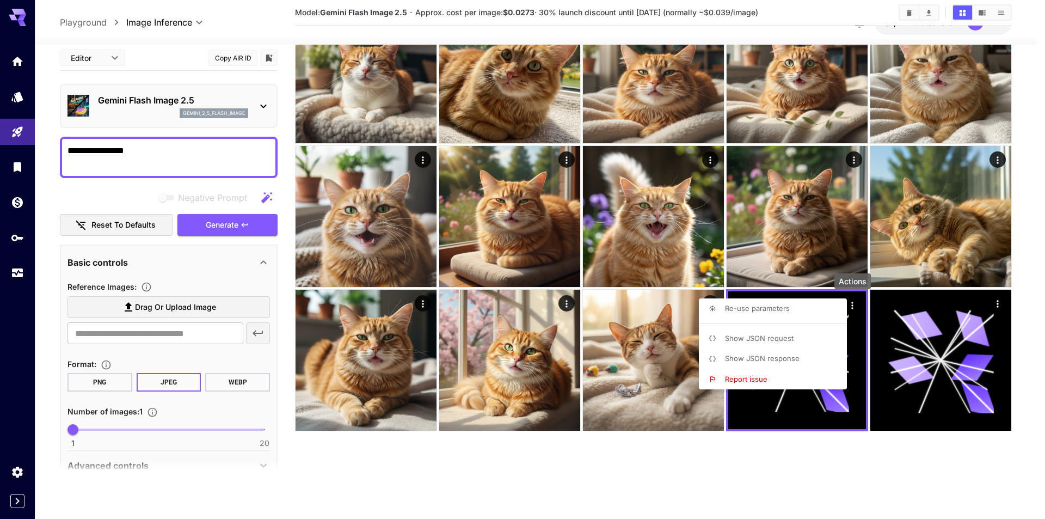
click at [745, 354] on span "Show JSON response" at bounding box center [762, 358] width 75 height 9
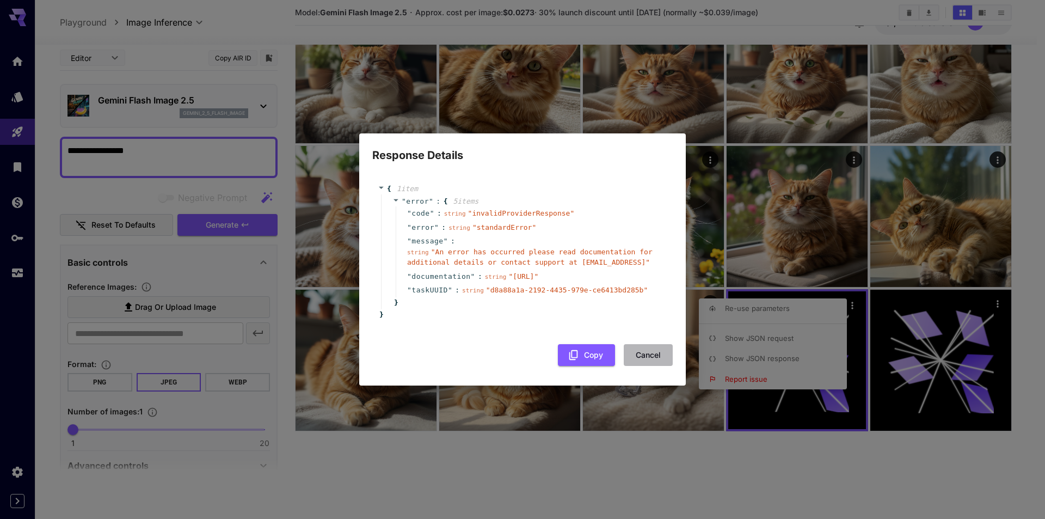
click at [658, 357] on button "Cancel" at bounding box center [648, 355] width 49 height 22
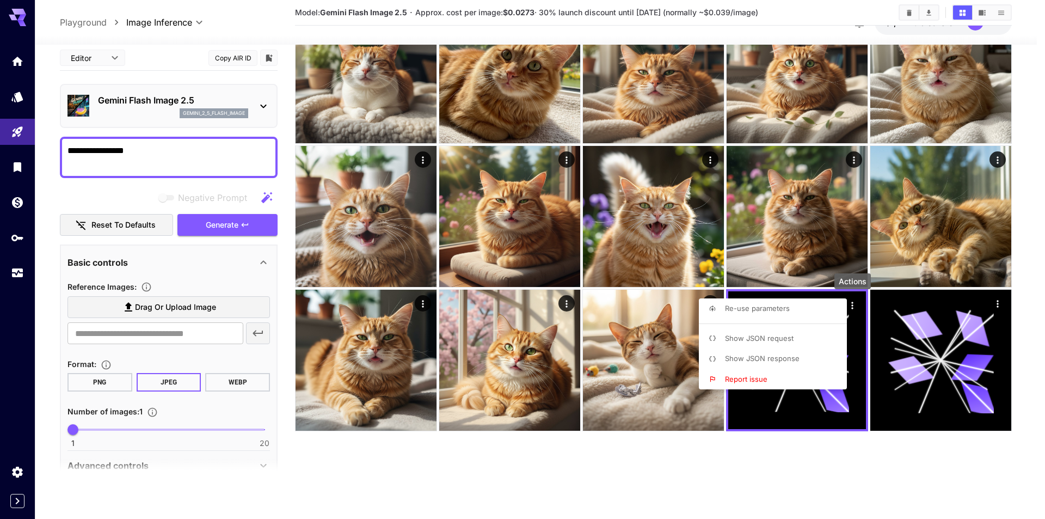
click at [658, 357] on div at bounding box center [522, 259] width 1045 height 519
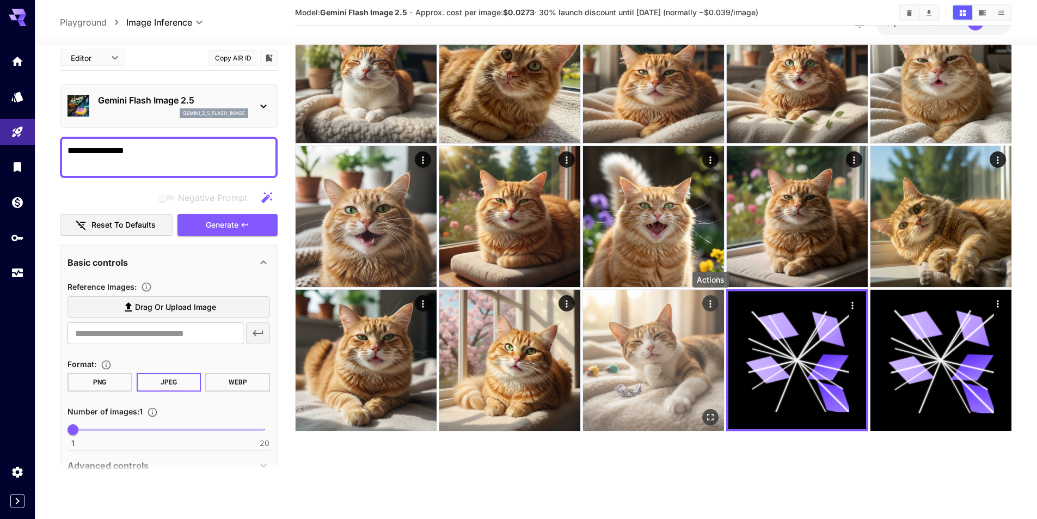
click at [710, 310] on button "Actions" at bounding box center [710, 303] width 16 height 16
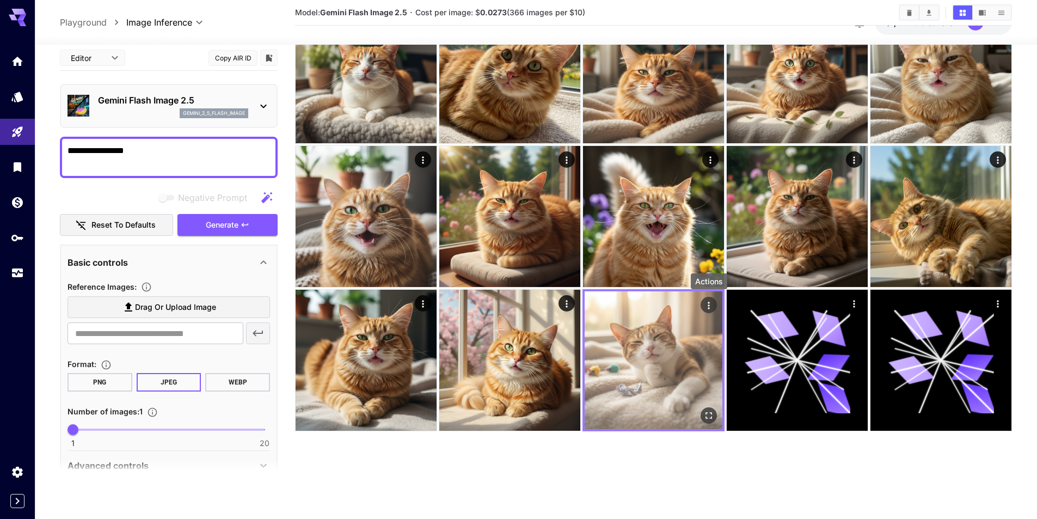
click at [707, 305] on icon "Actions" at bounding box center [708, 305] width 11 height 11
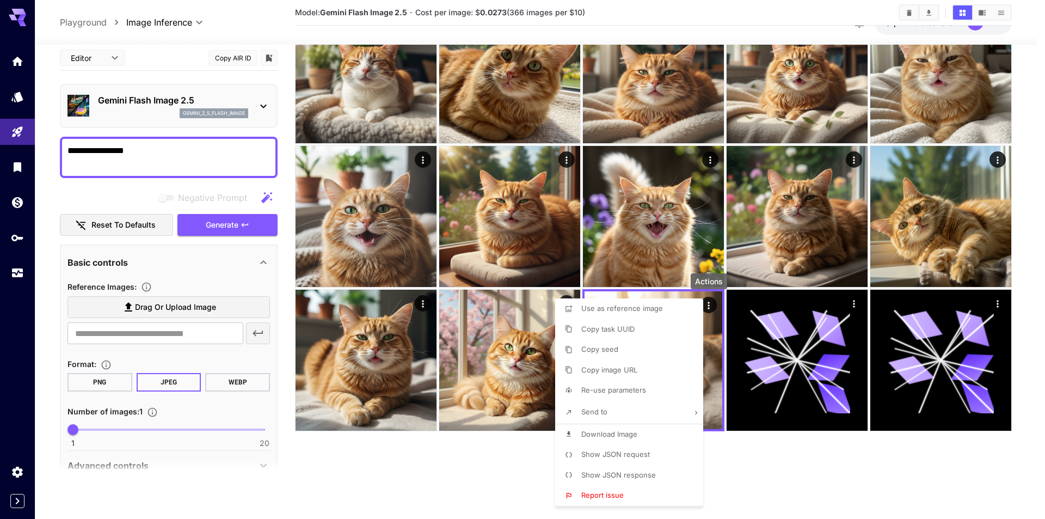
click at [710, 459] on div at bounding box center [522, 259] width 1045 height 519
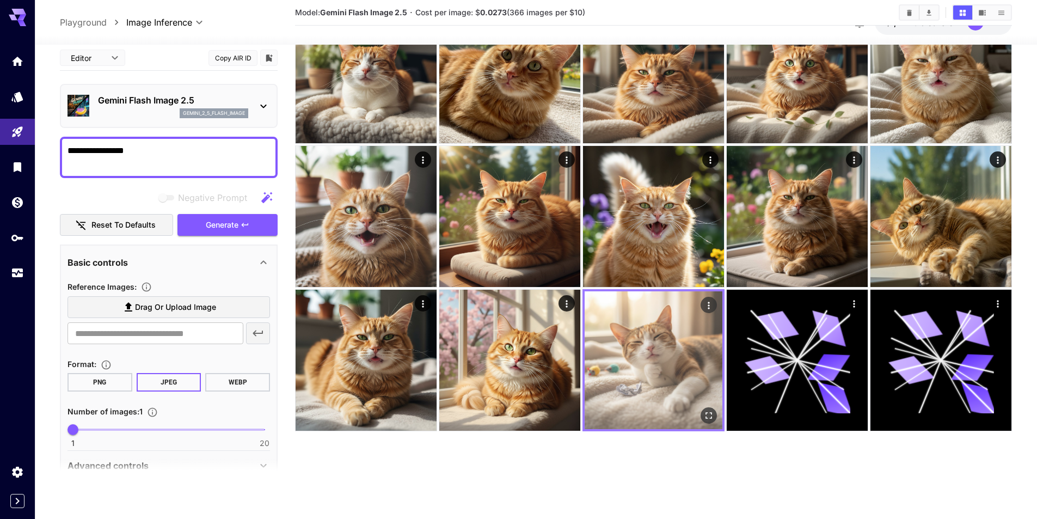
click at [707, 302] on icon "Actions" at bounding box center [708, 305] width 11 height 11
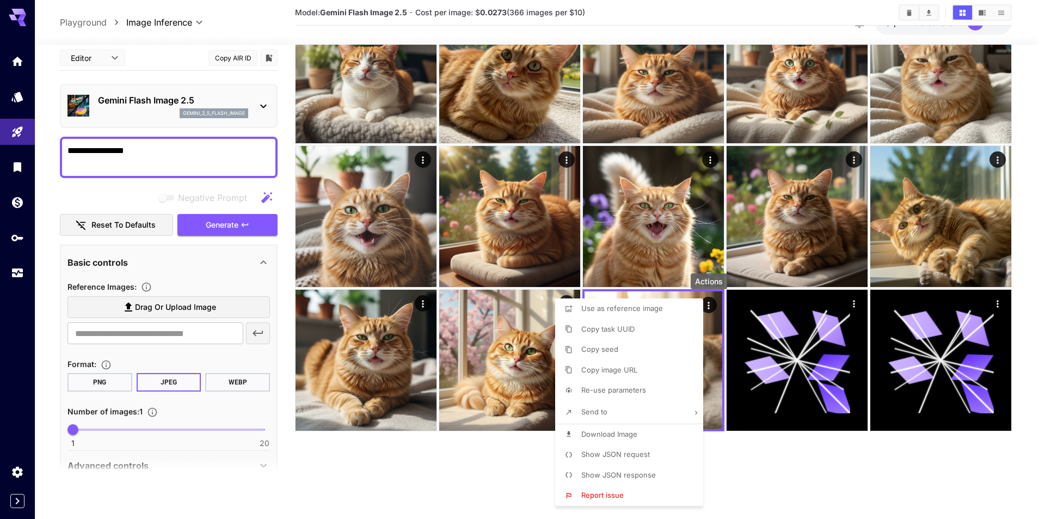
click at [665, 451] on li "Show JSON request" at bounding box center [632, 454] width 155 height 21
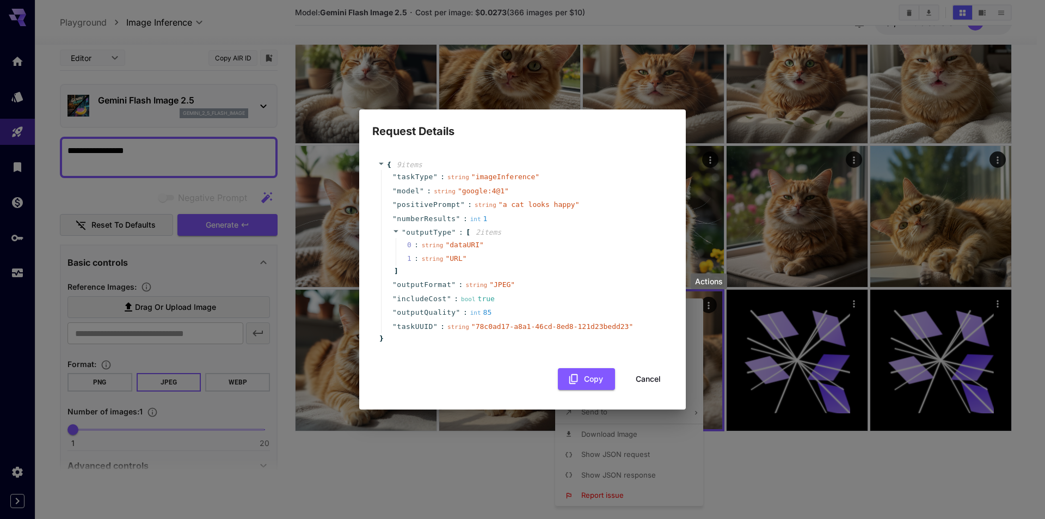
click at [653, 372] on button "Cancel" at bounding box center [648, 379] width 49 height 22
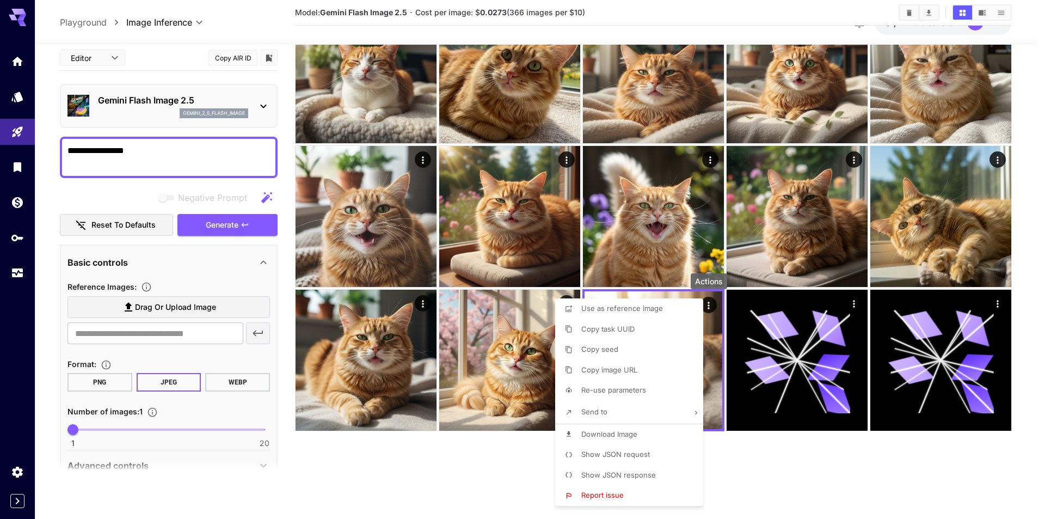
click at [782, 449] on div at bounding box center [522, 259] width 1045 height 519
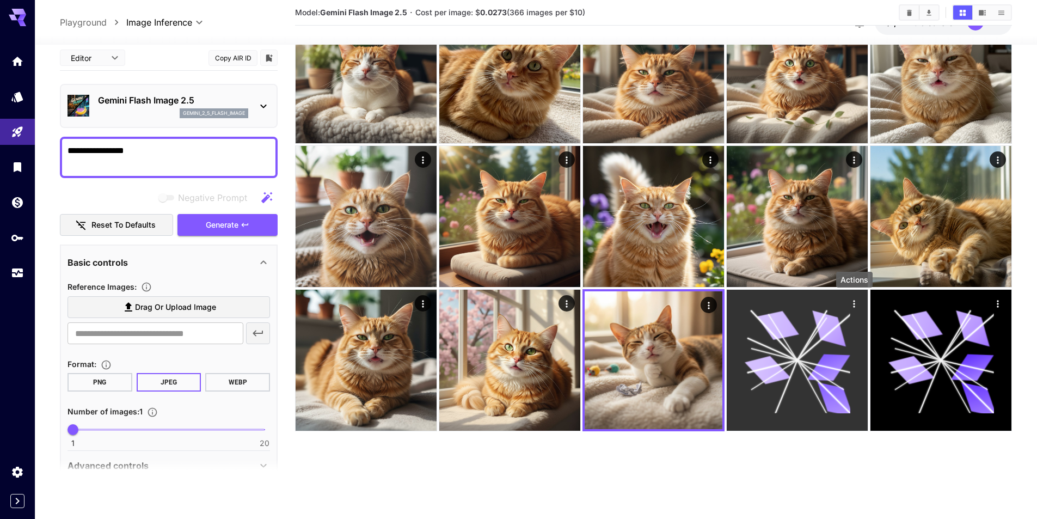
click at [857, 308] on icon "Actions" at bounding box center [854, 303] width 11 height 11
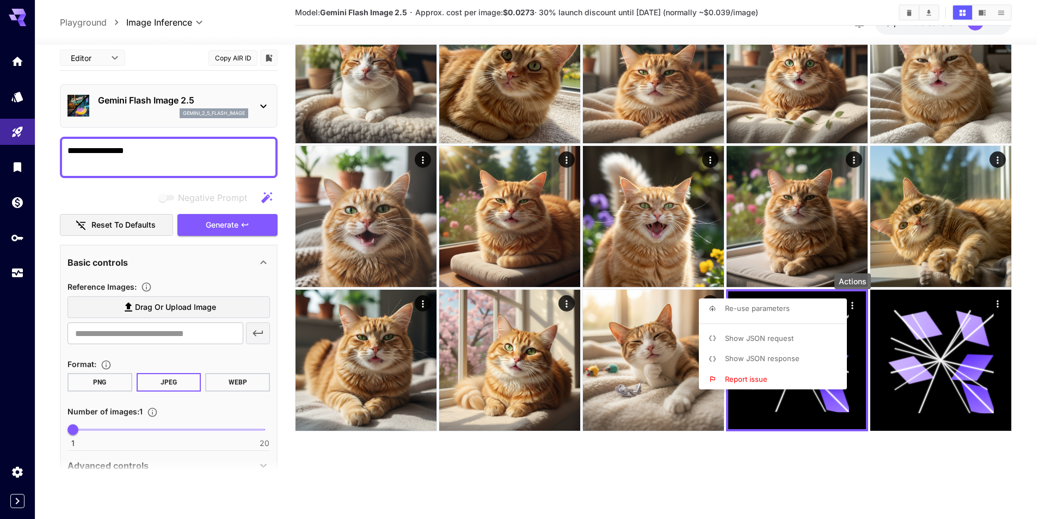
click at [812, 346] on li "Show JSON request" at bounding box center [776, 338] width 155 height 21
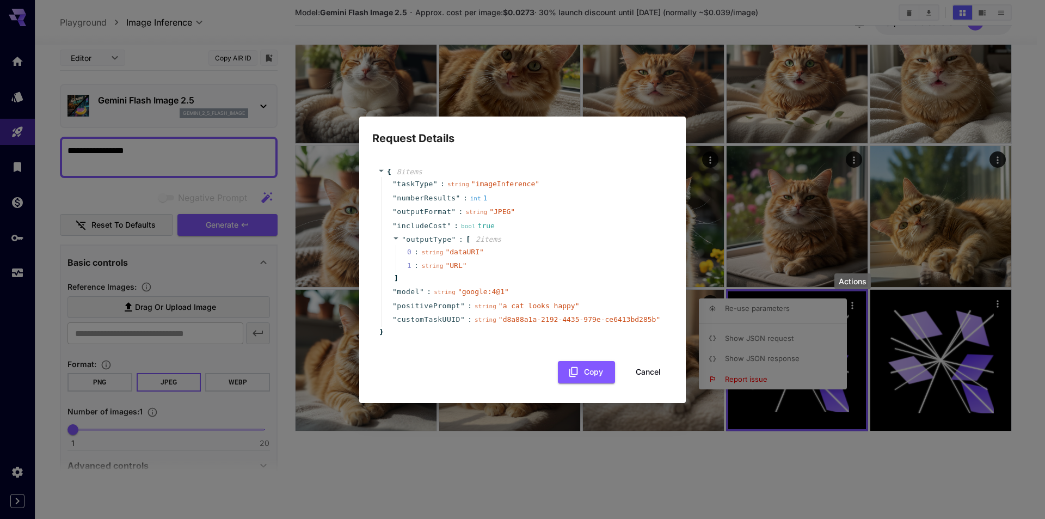
click at [529, 321] on span "" d8a88a1a-2192-4435-979e-ce6413bd285b "" at bounding box center [580, 319] width 162 height 8
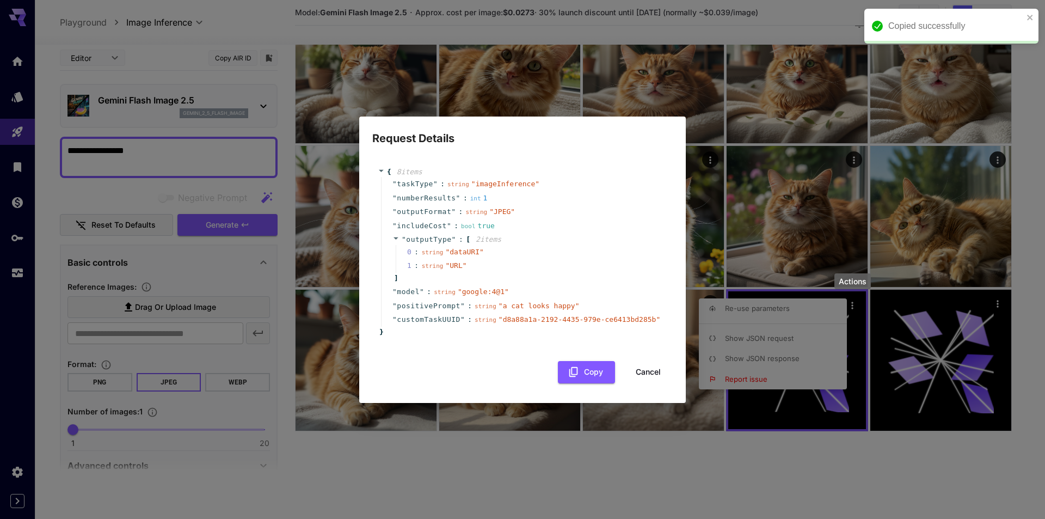
click at [638, 360] on div "{ 8 item s " taskType " : string " imageInference " " numberResults " : int 1 "…" at bounding box center [522, 270] width 300 height 228
click at [643, 366] on button "Cancel" at bounding box center [648, 372] width 49 height 22
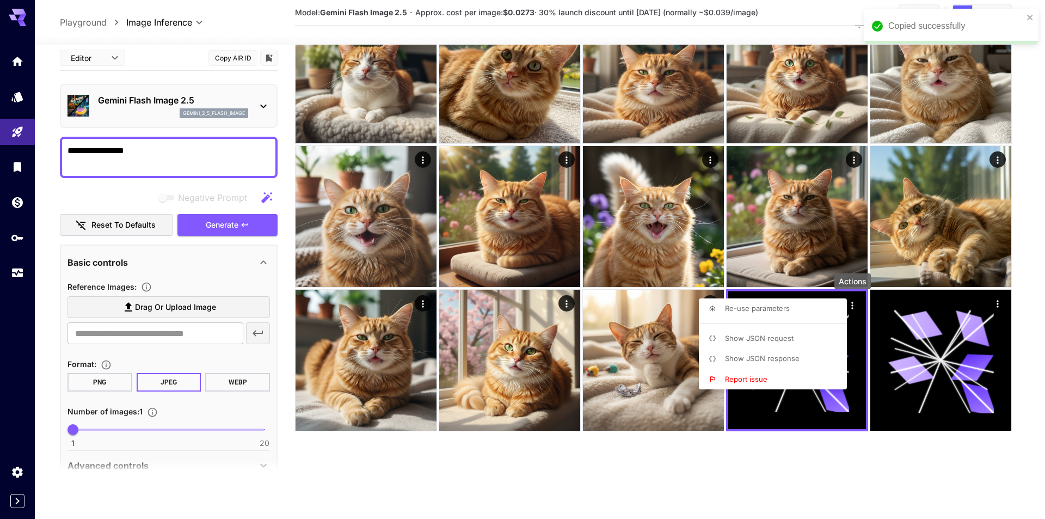
click at [995, 313] on div at bounding box center [522, 259] width 1045 height 519
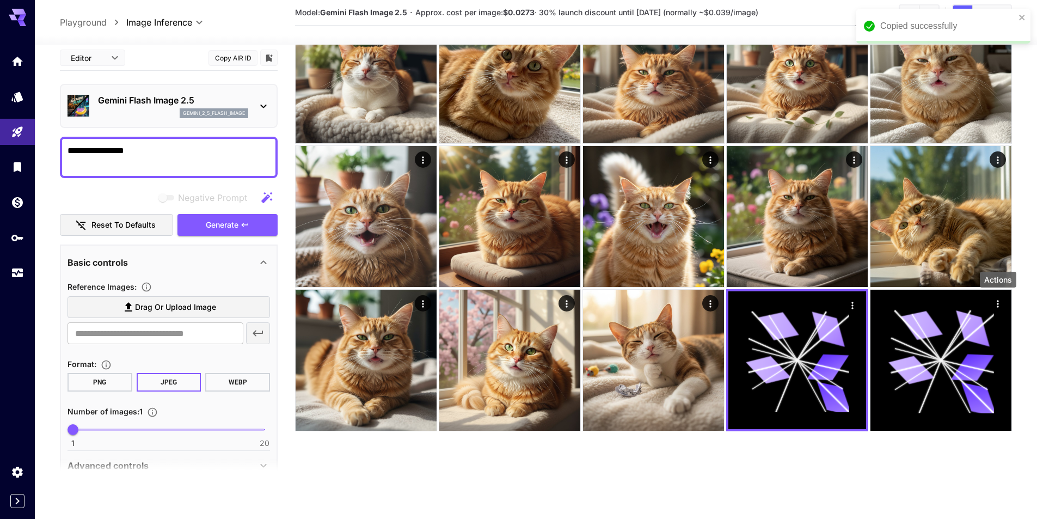
click at [995, 306] on icon "Actions" at bounding box center [997, 303] width 11 height 11
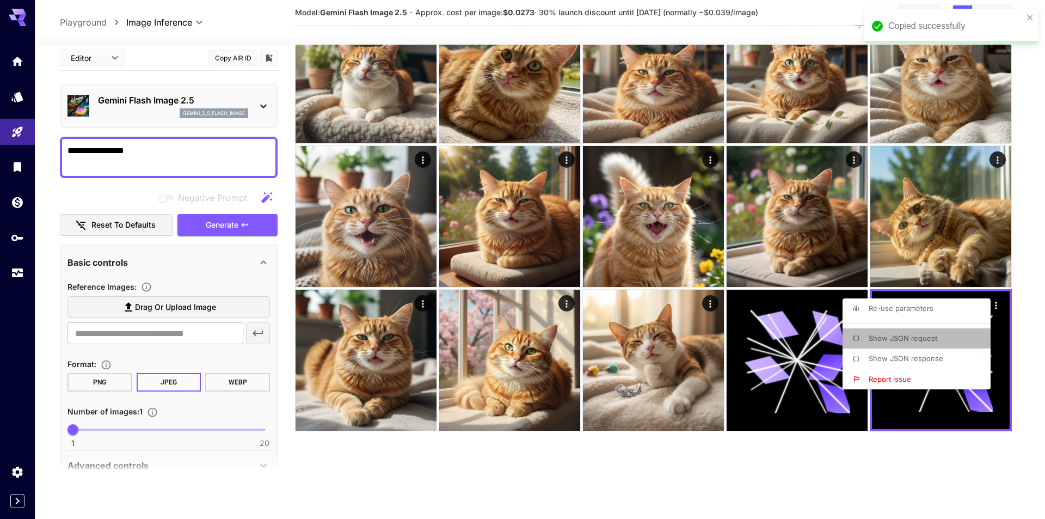
click at [971, 335] on li "Show JSON request" at bounding box center [920, 338] width 155 height 21
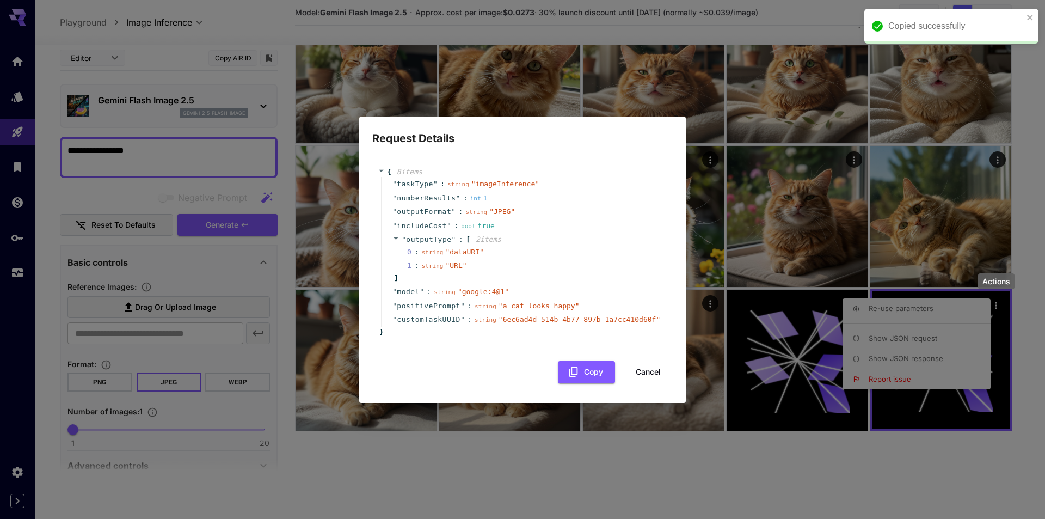
click at [623, 322] on span "" 6ec6ad4d-514b-4b77-897b-1a7cc410d60f "" at bounding box center [580, 319] width 162 height 8
click at [650, 371] on button "Cancel" at bounding box center [648, 372] width 49 height 22
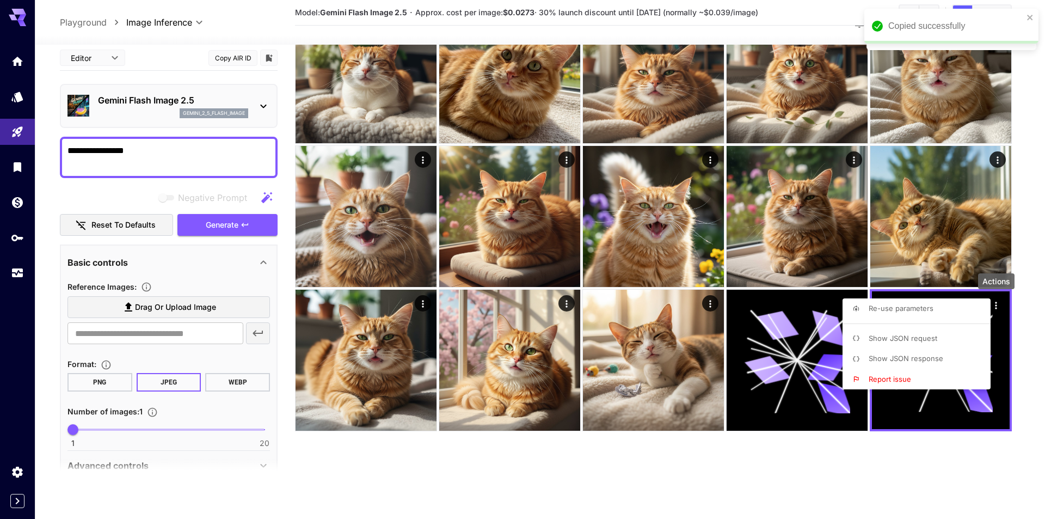
click at [214, 149] on div at bounding box center [522, 259] width 1045 height 519
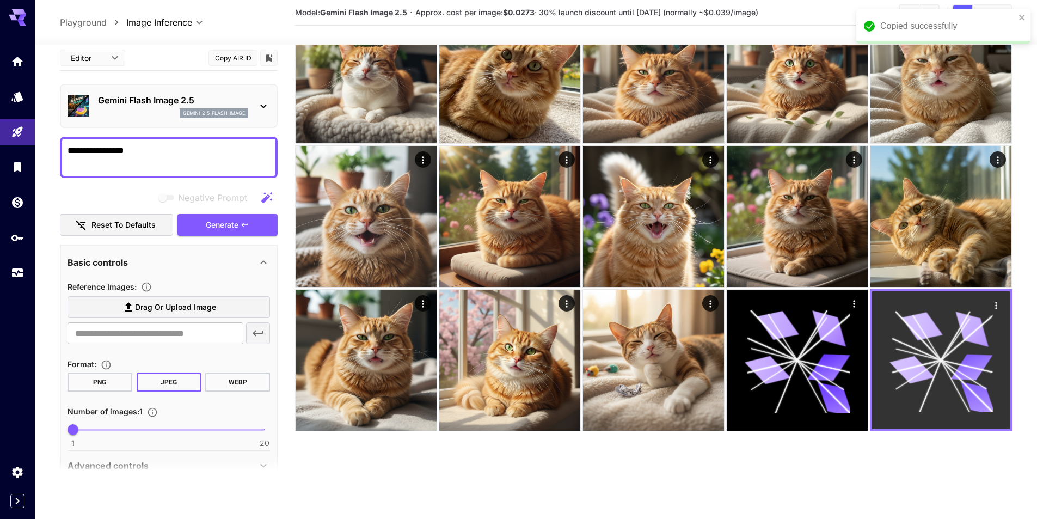
click at [994, 303] on icon "Actions" at bounding box center [996, 305] width 11 height 11
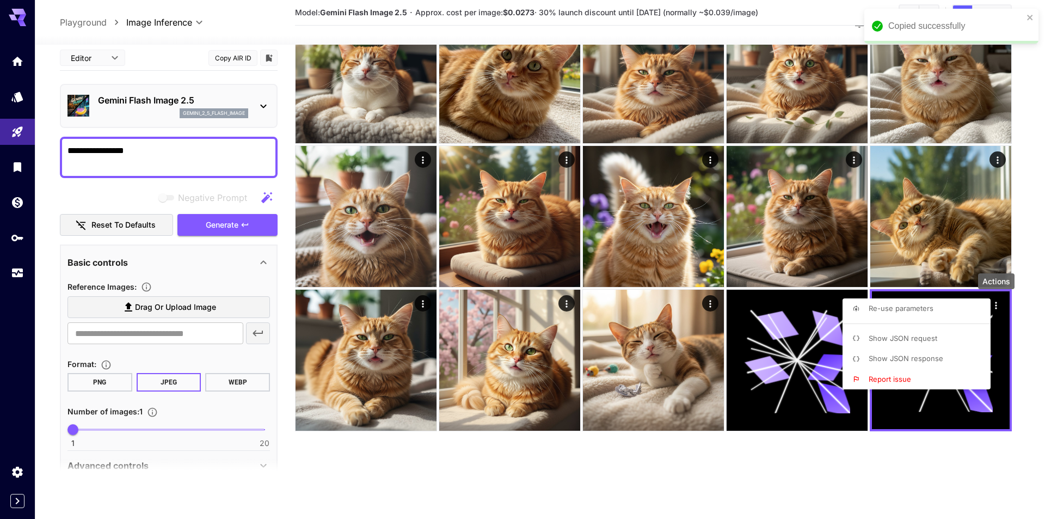
click at [968, 334] on li "Show JSON request" at bounding box center [920, 338] width 155 height 21
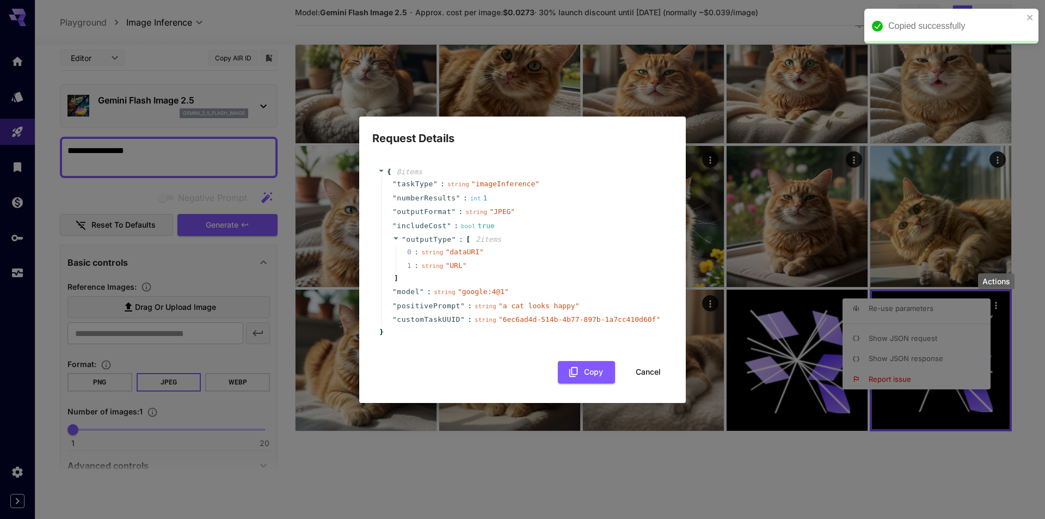
click at [624, 315] on div "string " 6ec6ad4d-514b-4b77-897b-1a7cc410d60f "" at bounding box center [568, 319] width 186 height 11
click at [648, 371] on button "Cancel" at bounding box center [648, 372] width 49 height 22
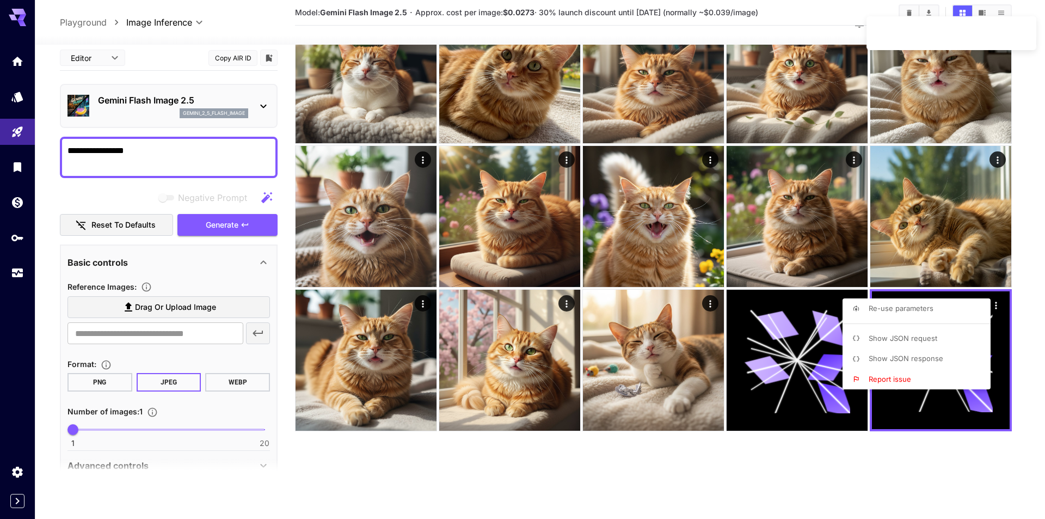
click at [920, 449] on div at bounding box center [522, 259] width 1045 height 519
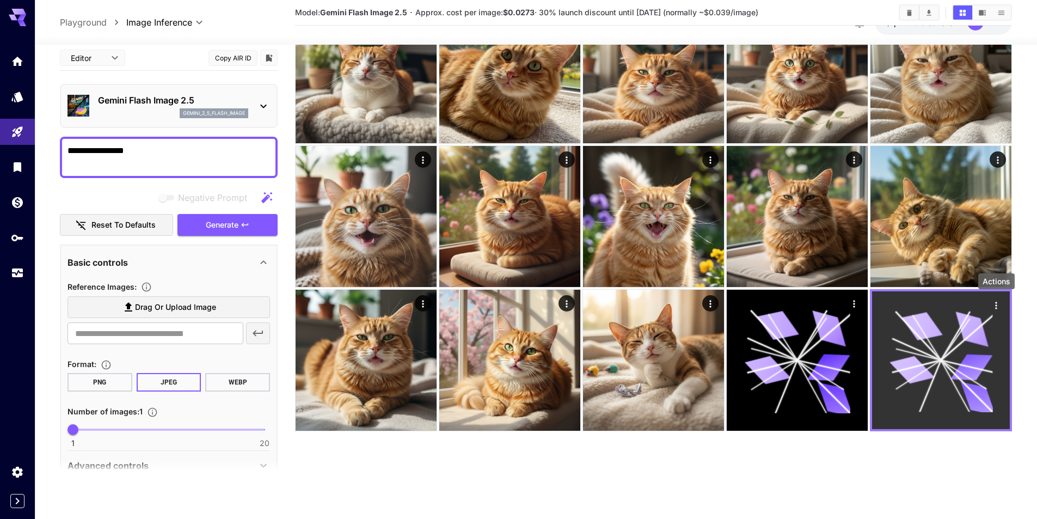
click at [1002, 308] on button "Actions" at bounding box center [996, 305] width 16 height 16
click at [999, 305] on icon "Actions" at bounding box center [996, 305] width 11 height 11
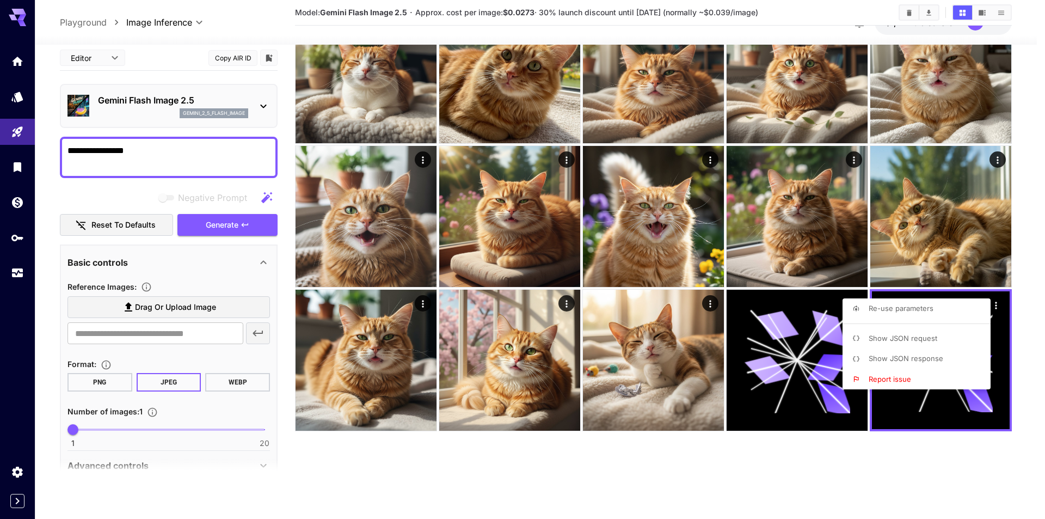
click at [947, 468] on div at bounding box center [522, 259] width 1045 height 519
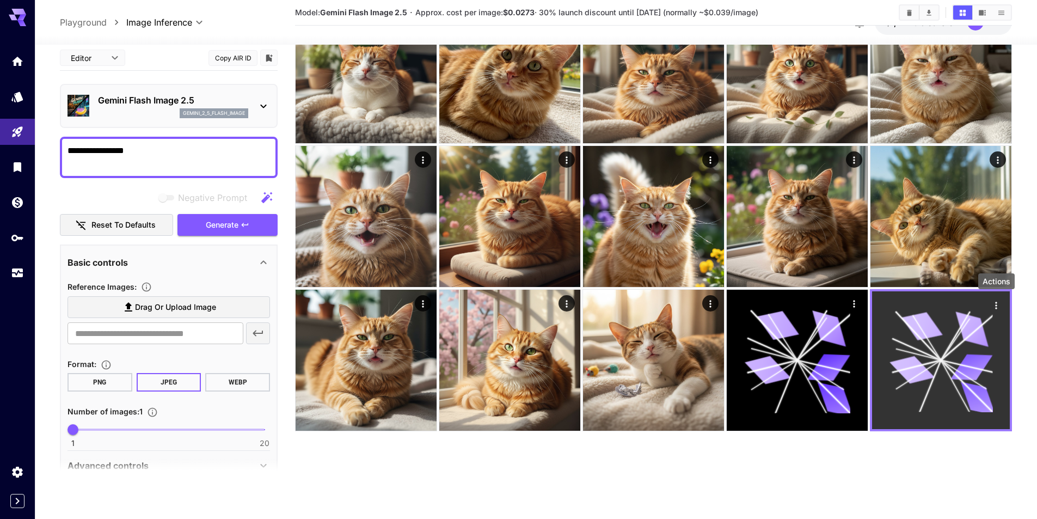
click at [999, 307] on icon "Actions" at bounding box center [996, 305] width 11 height 11
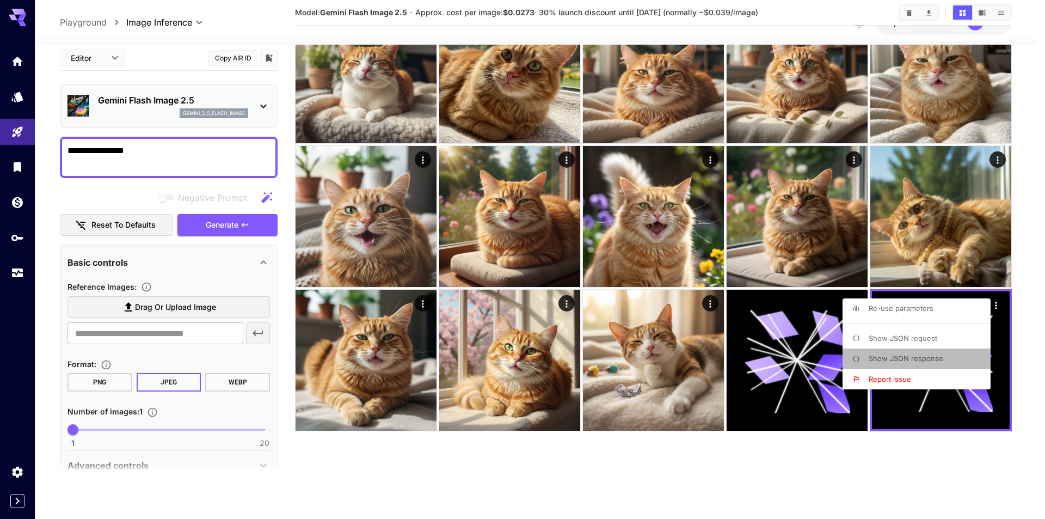
click at [971, 351] on li "Show JSON response" at bounding box center [920, 358] width 155 height 21
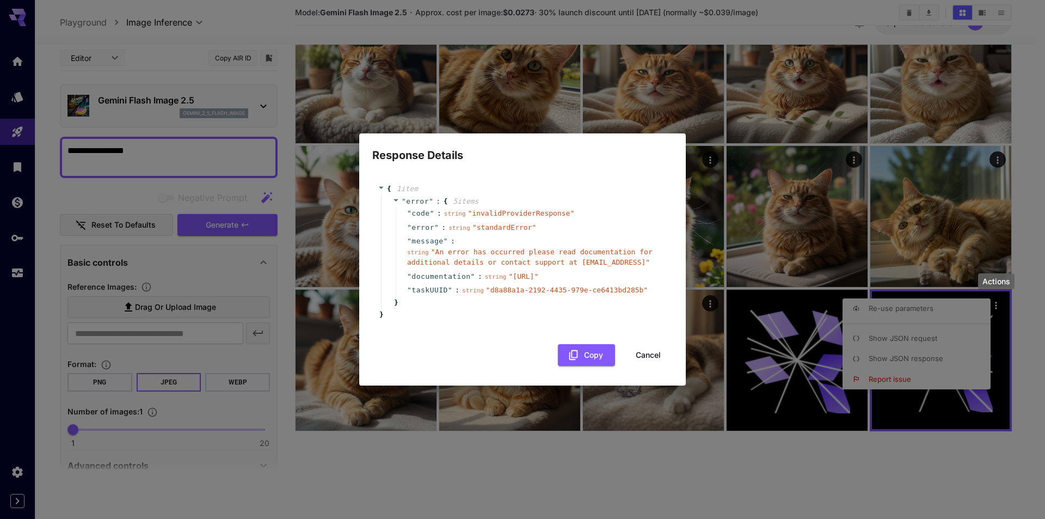
click at [656, 357] on button "Cancel" at bounding box center [648, 355] width 49 height 22
